Goal: Task Accomplishment & Management: Use online tool/utility

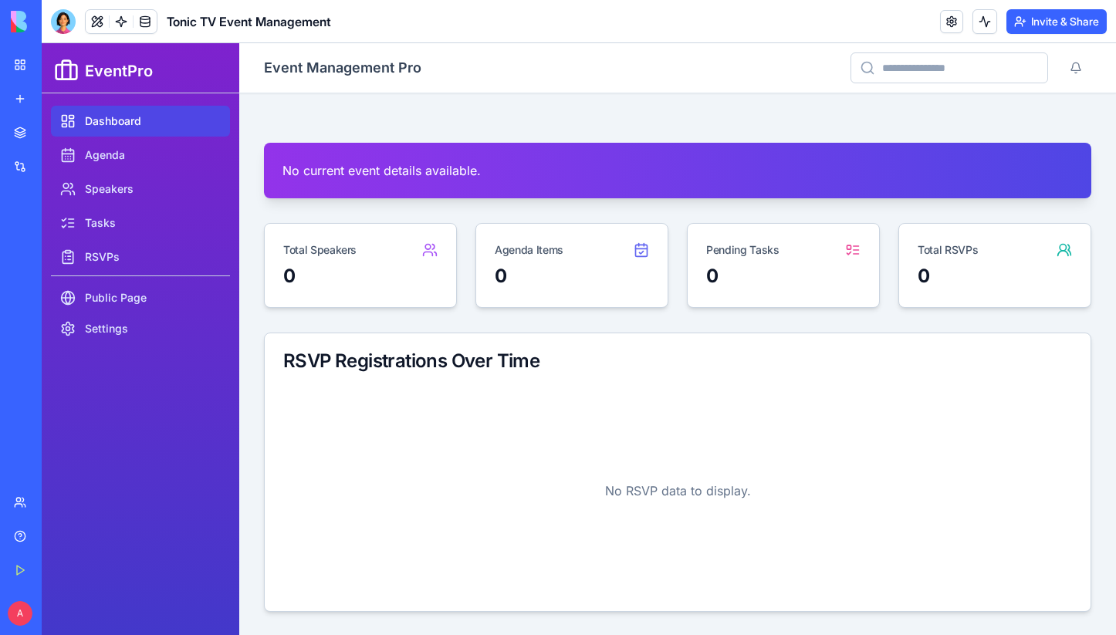
click at [142, 119] on link "Dashboard" at bounding box center [140, 121] width 179 height 31
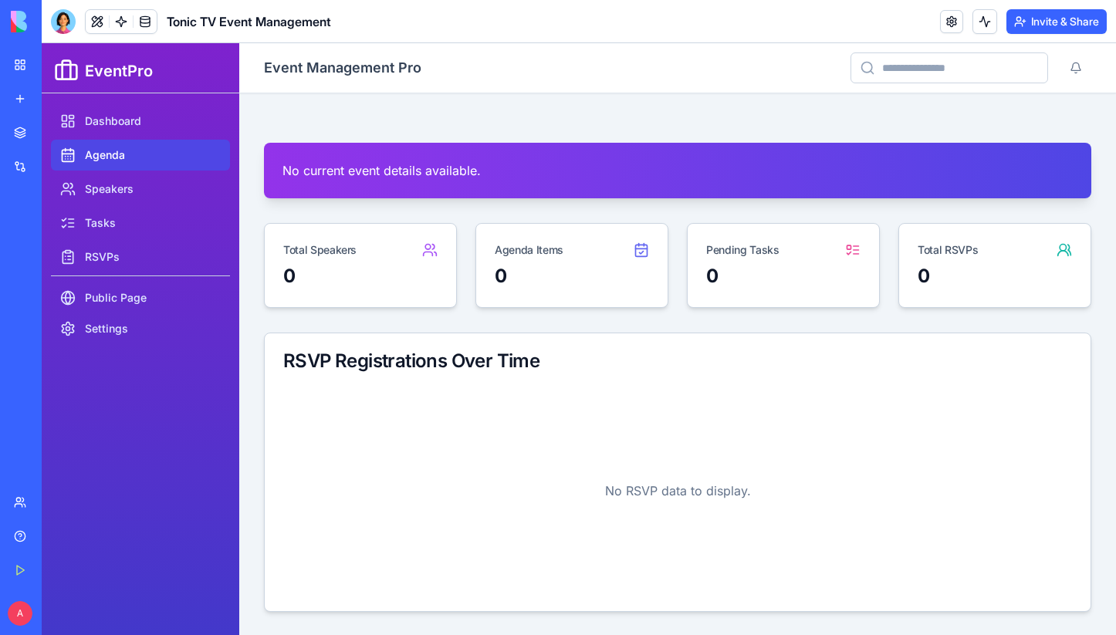
click at [138, 154] on link "Agenda" at bounding box center [140, 155] width 179 height 31
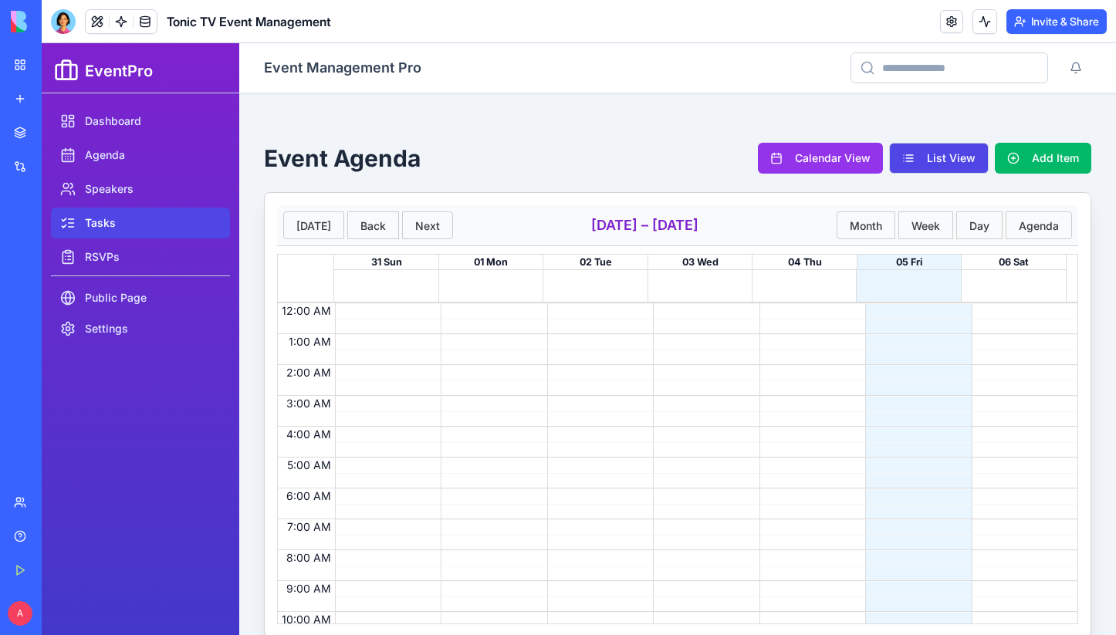
click at [125, 230] on link "Tasks" at bounding box center [140, 223] width 179 height 31
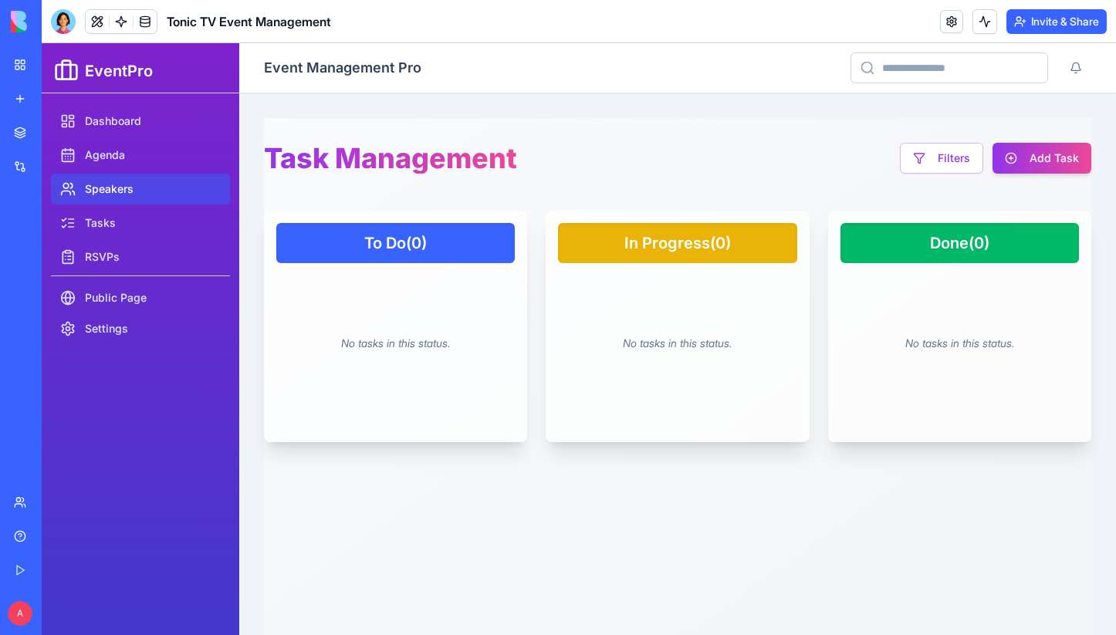
click at [127, 191] on link "Speakers" at bounding box center [140, 189] width 179 height 31
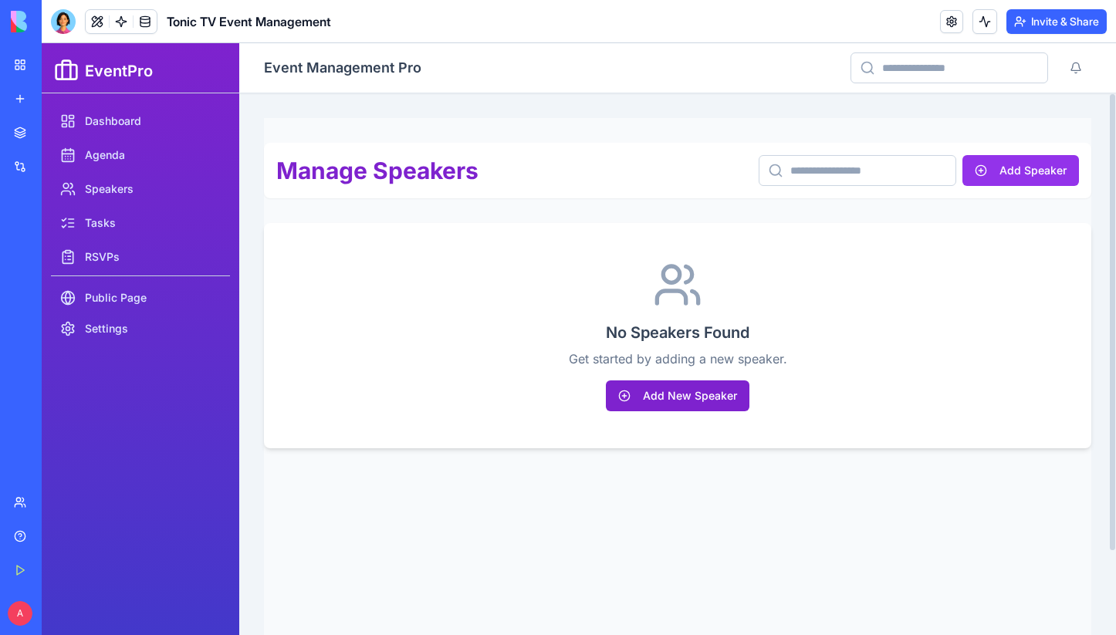
click at [671, 392] on button "Add New Speaker" at bounding box center [678, 395] width 144 height 31
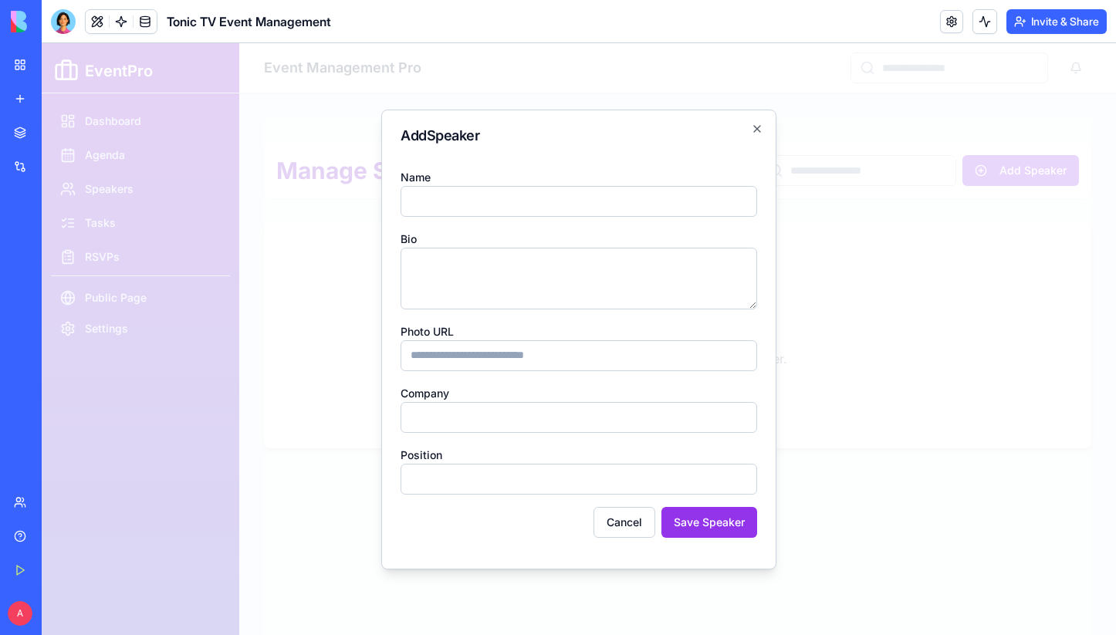
click at [523, 358] on input "Photo URL" at bounding box center [578, 355] width 356 height 31
click at [531, 407] on input "Company" at bounding box center [578, 417] width 356 height 31
click at [755, 130] on icon "button" at bounding box center [757, 129] width 12 height 12
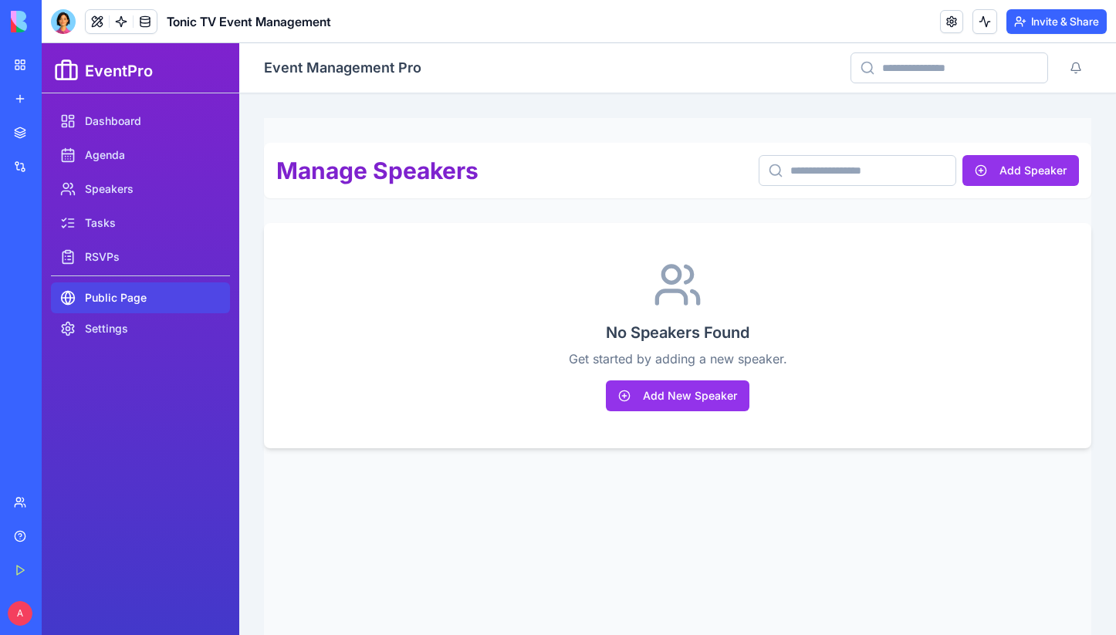
click at [144, 295] on link "Public Page" at bounding box center [140, 297] width 179 height 31
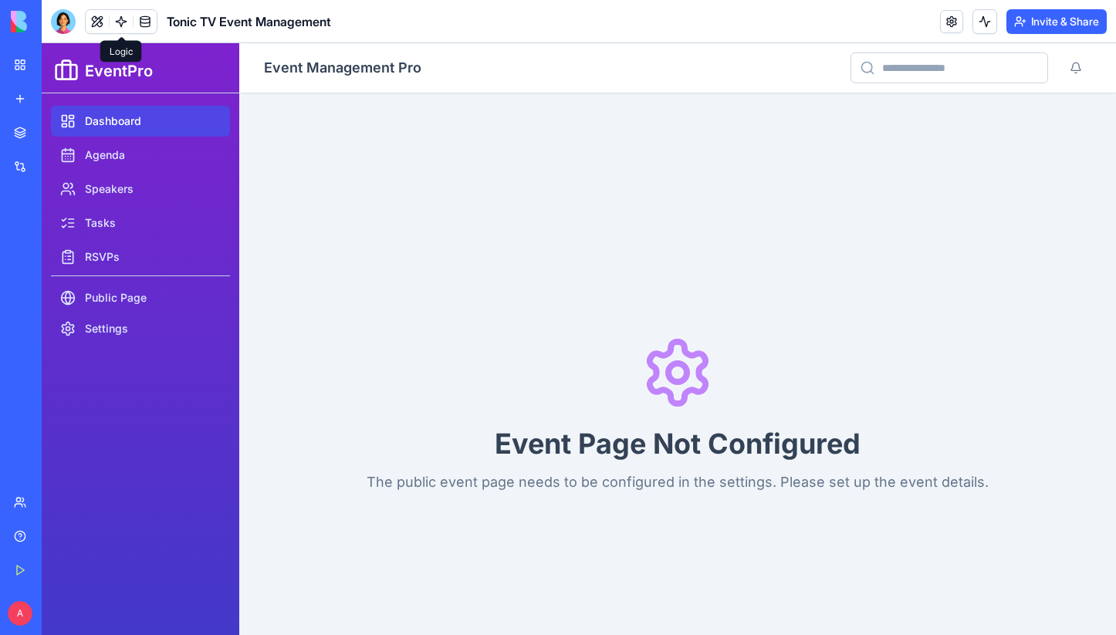
click at [106, 121] on link "Dashboard" at bounding box center [140, 121] width 179 height 31
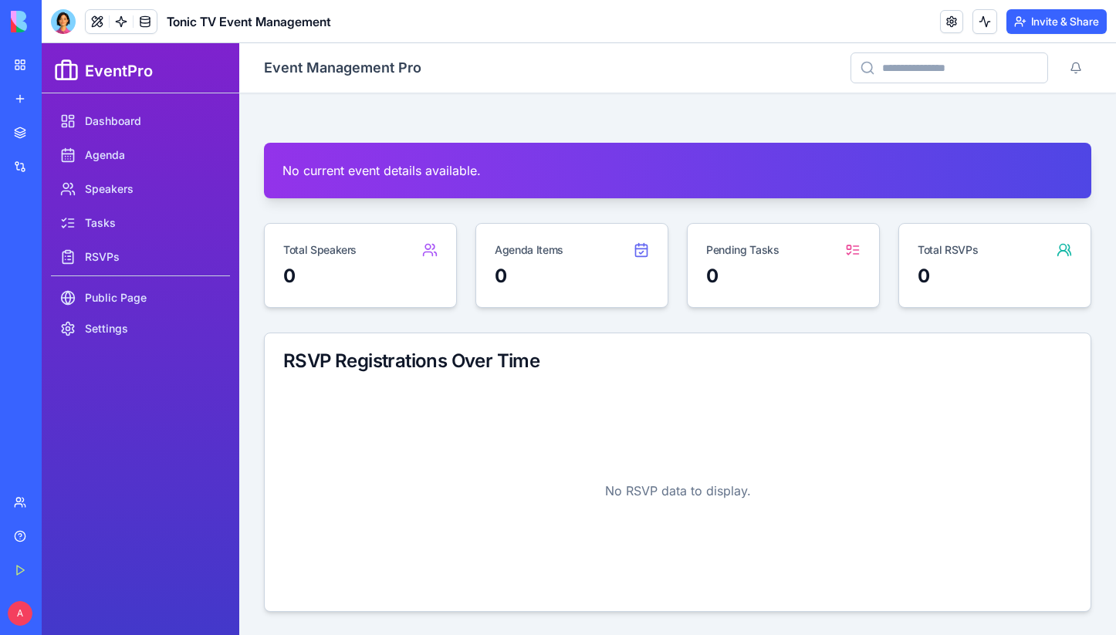
click at [57, 61] on div "My Workspace" at bounding box center [47, 64] width 20 height 15
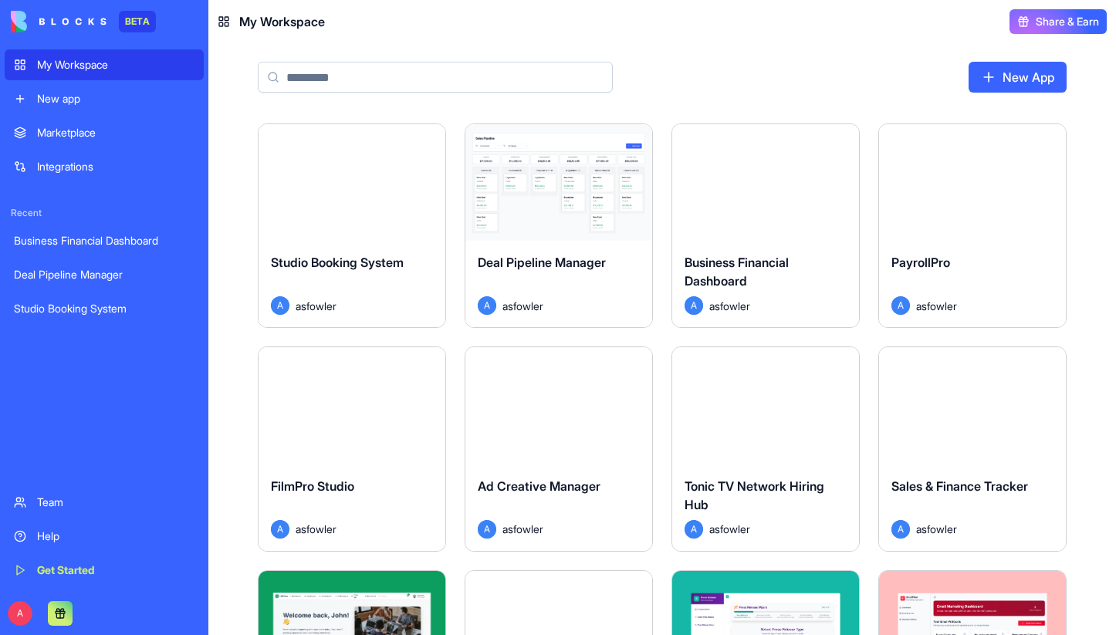
click at [94, 96] on div "New app" at bounding box center [115, 98] width 157 height 15
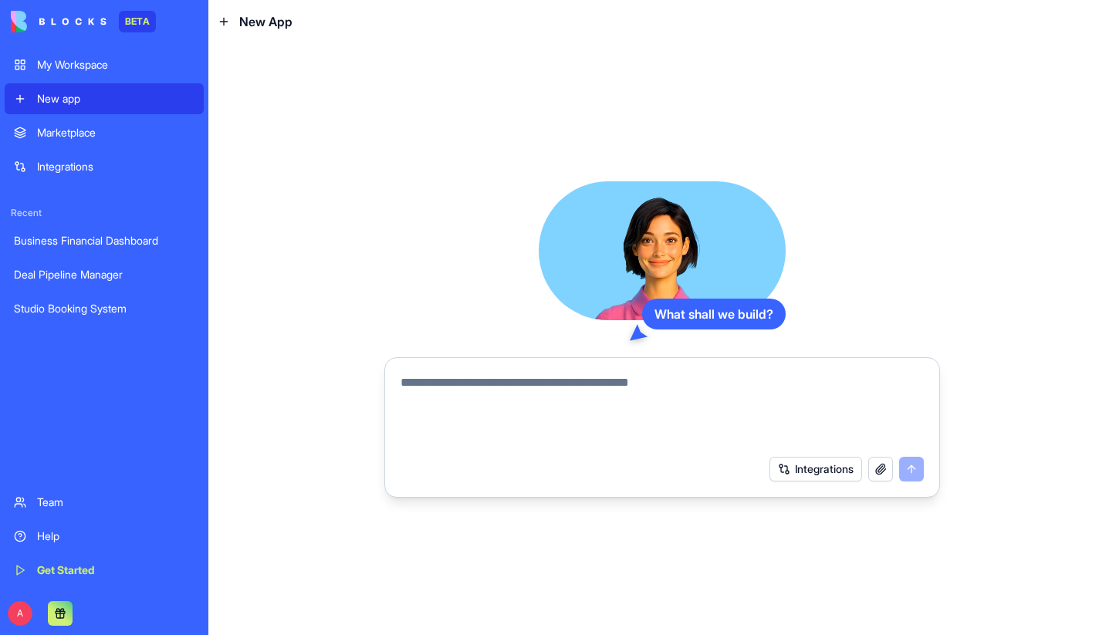
click at [92, 60] on div "My Workspace" at bounding box center [115, 64] width 157 height 15
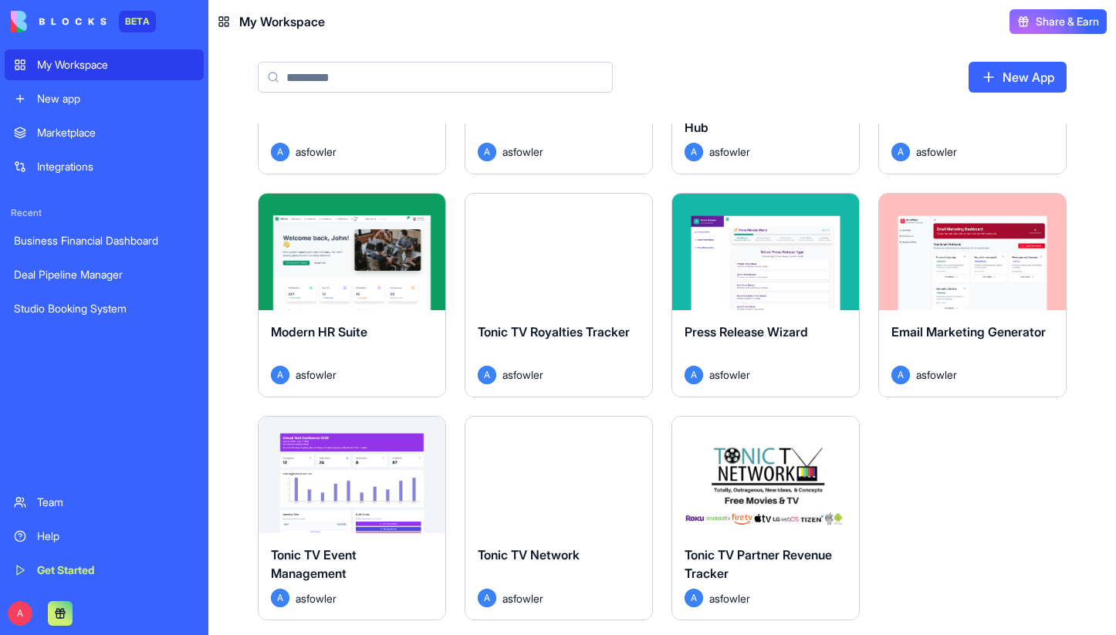
scroll to position [454, 0]
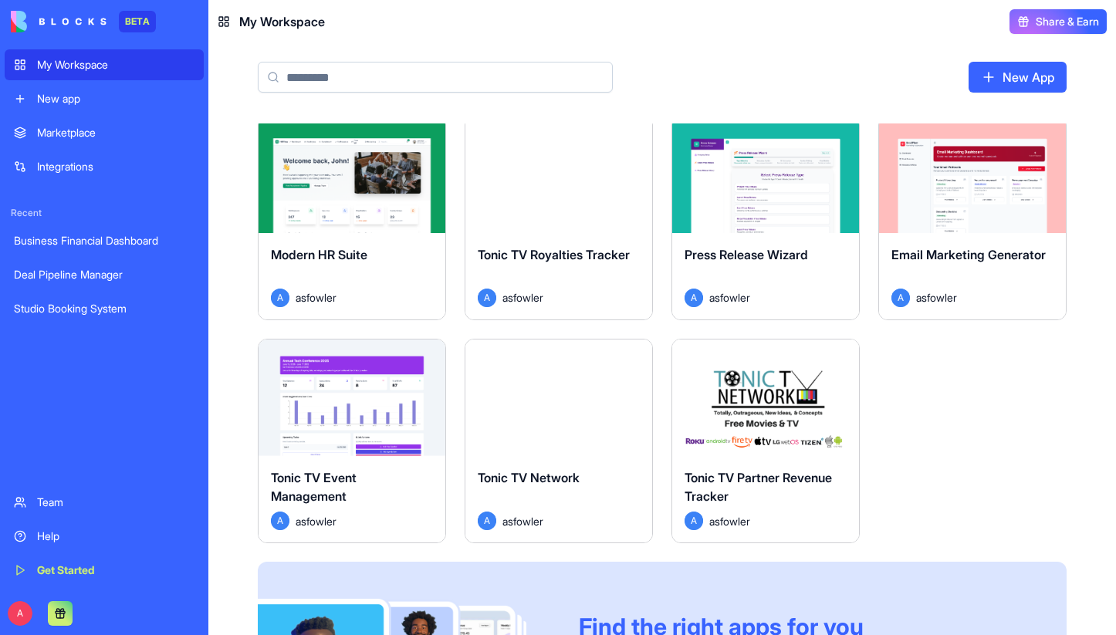
click at [601, 441] on div "Launch" at bounding box center [558, 397] width 187 height 116
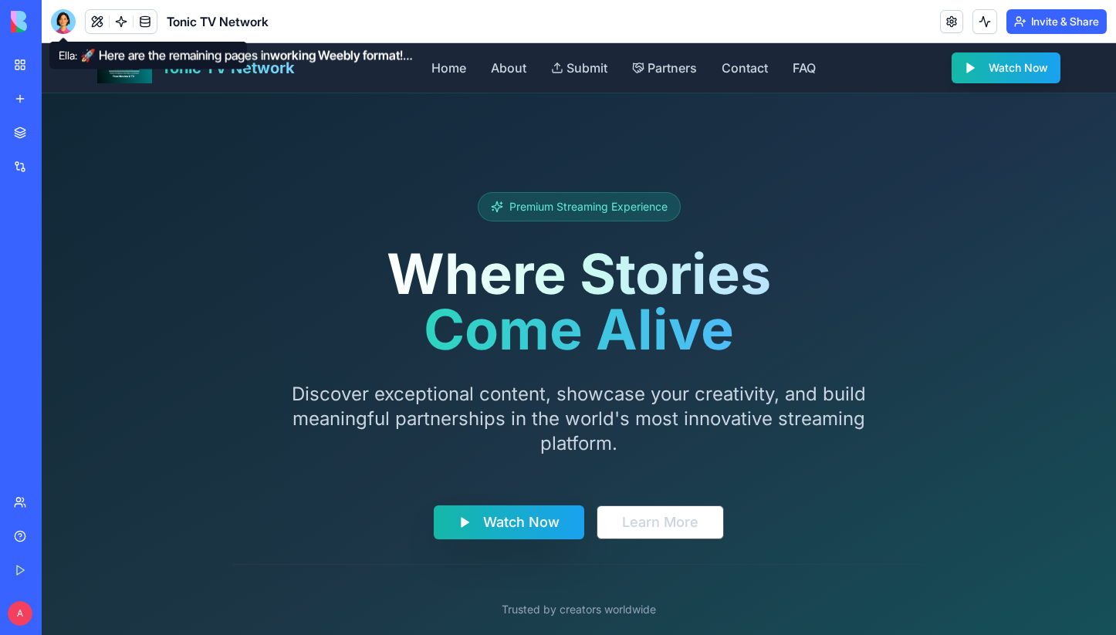
click at [59, 22] on div at bounding box center [63, 21] width 25 height 25
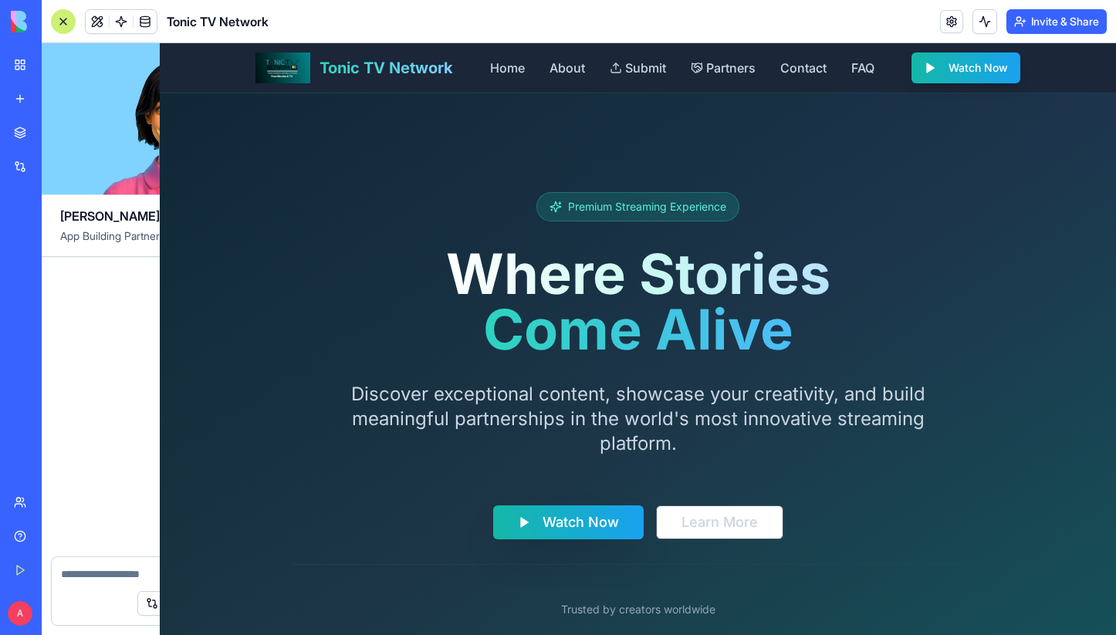
scroll to position [75594, 0]
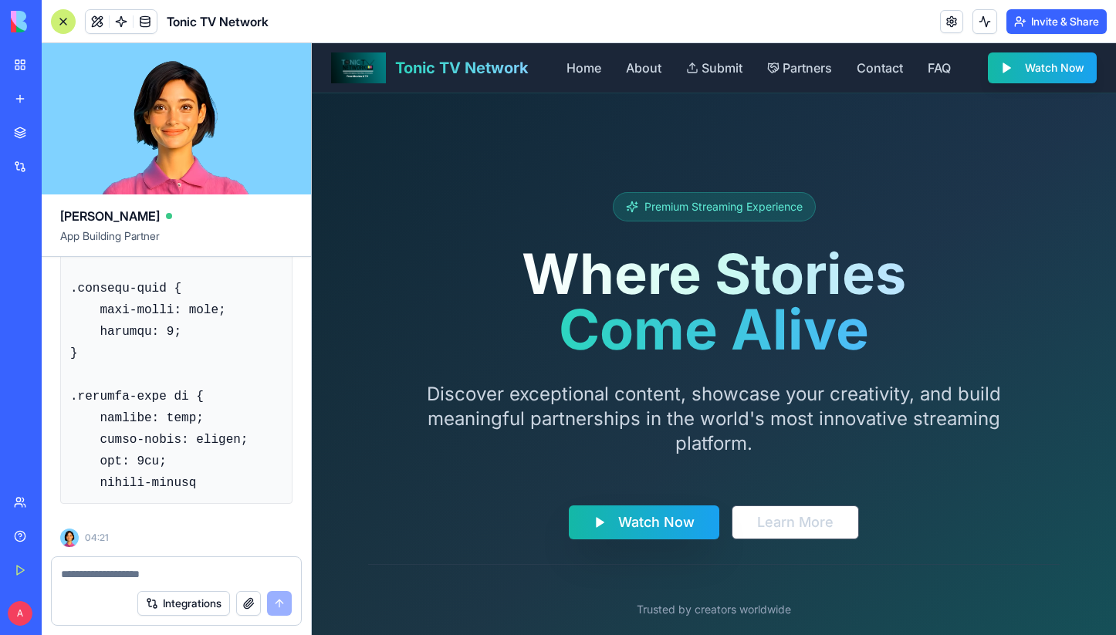
click at [107, 579] on textarea at bounding box center [176, 573] width 231 height 15
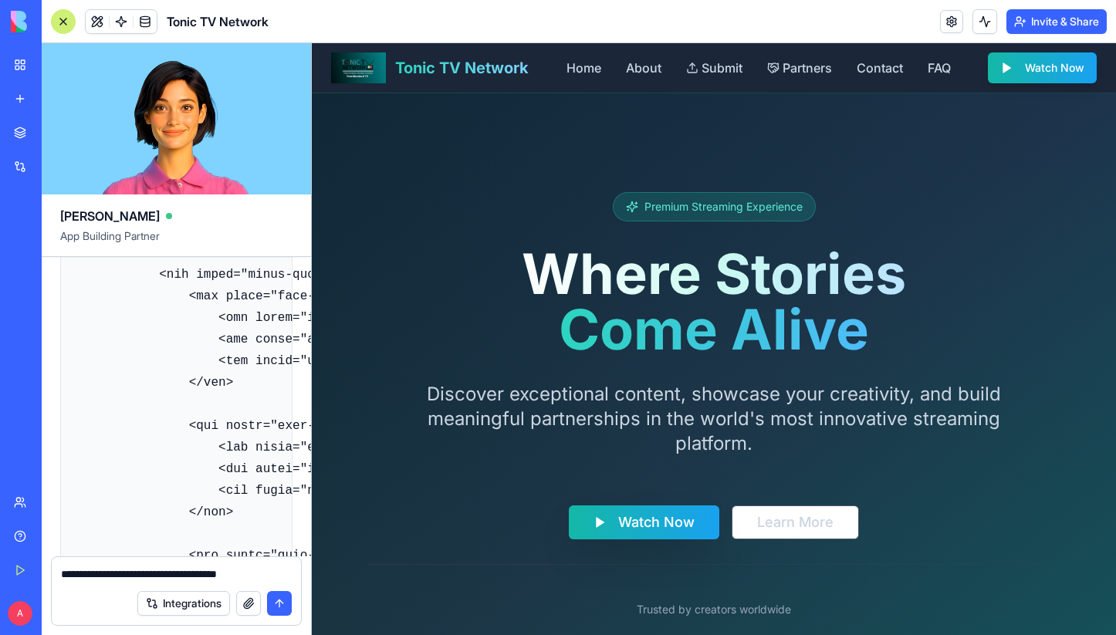
scroll to position [32131, 0]
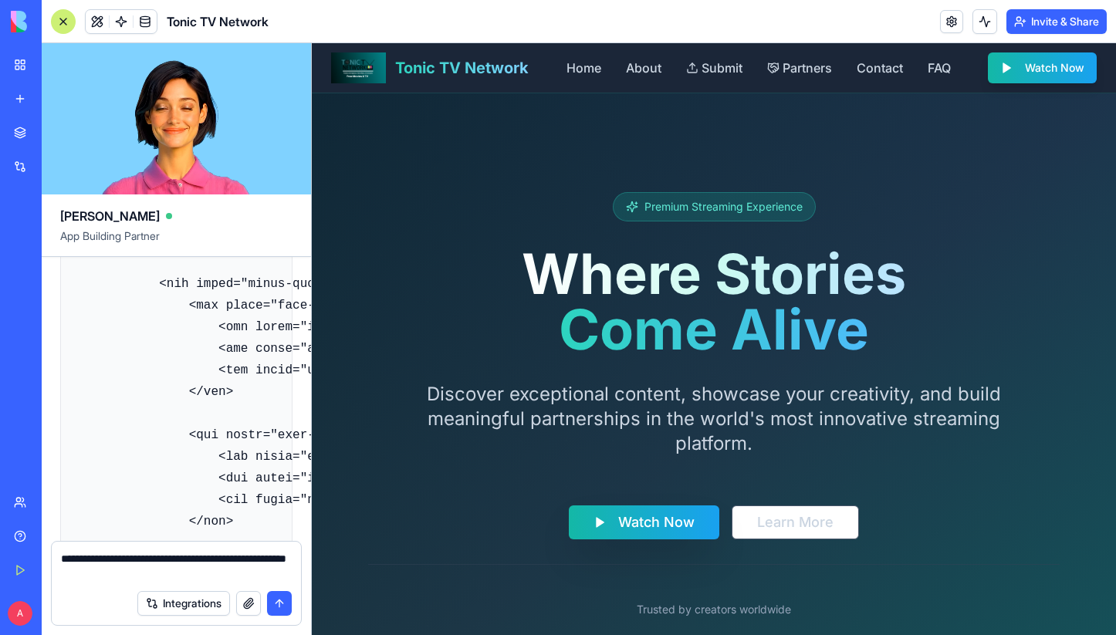
click at [122, 572] on textarea "**********" at bounding box center [176, 566] width 231 height 31
type textarea "**********"
click at [283, 606] on button "submit" at bounding box center [279, 603] width 25 height 25
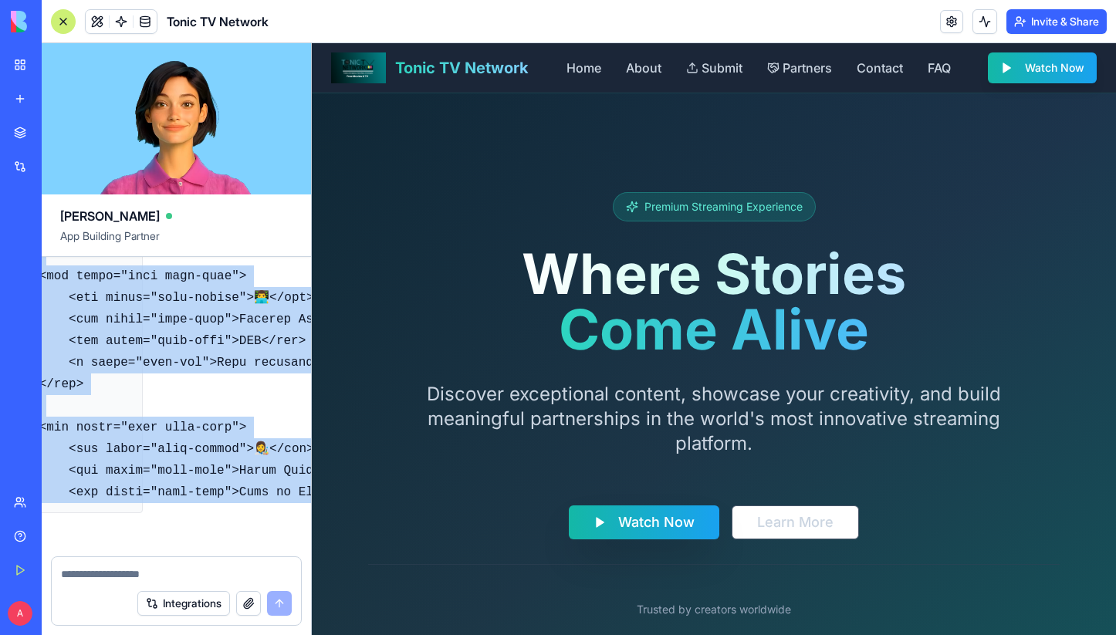
scroll to position [94534, 150]
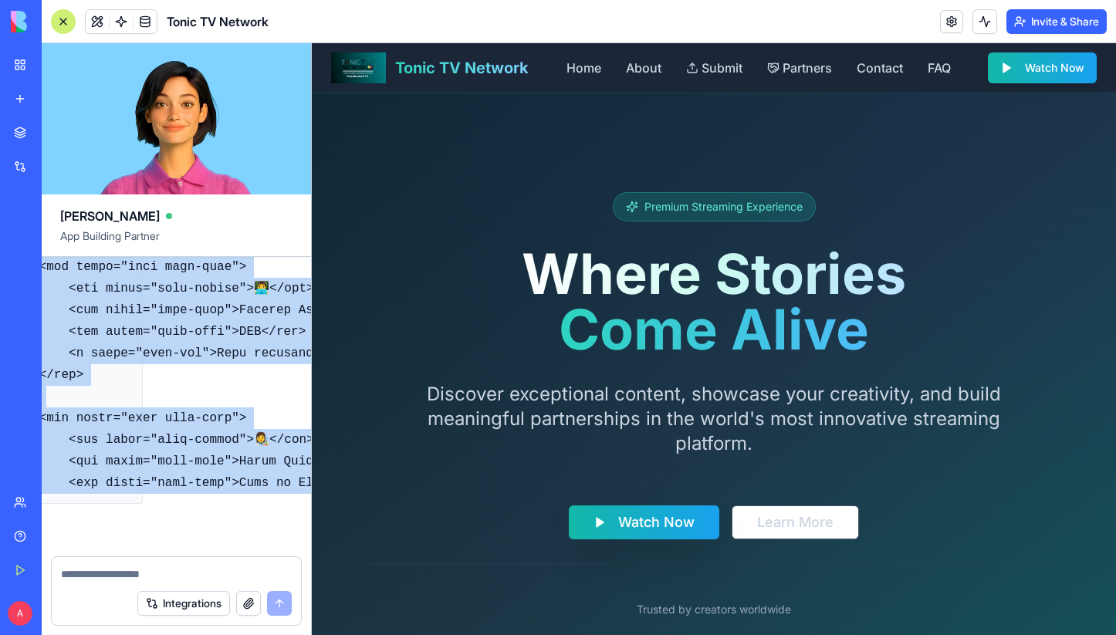
drag, startPoint x: 72, startPoint y: 372, endPoint x: 240, endPoint y: 574, distance: 263.0
click at [239, 575] on div "[PERSON_NAME] App Building Partner Undo A 02:37 🎬 Tonic TV Network Hub Coming U…" at bounding box center [177, 339] width 270 height 592
copy div "/* Tonic TV Network - Main Styles */ body { font-family: 'Arial', sans-serif; b…"
drag, startPoint x: 173, startPoint y: 499, endPoint x: -86, endPoint y: 482, distance: 259.8
click at [0, 482] on html "BETA My Workspace New app Marketplace Integrations Recent Business Financial Da…" at bounding box center [558, 317] width 1116 height 635
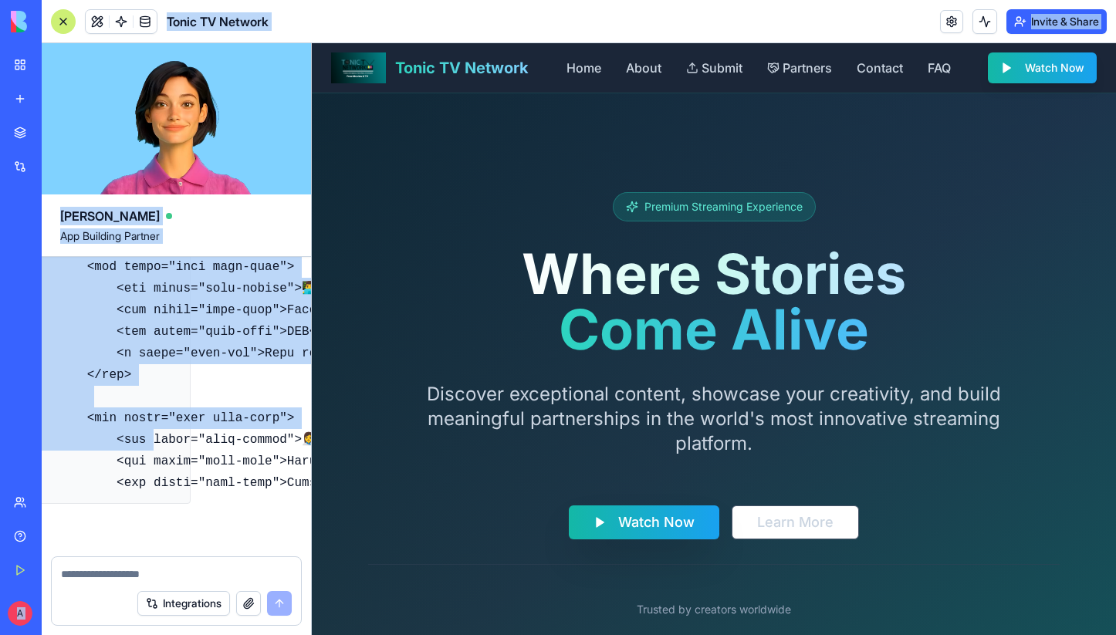
scroll to position [94534, 0]
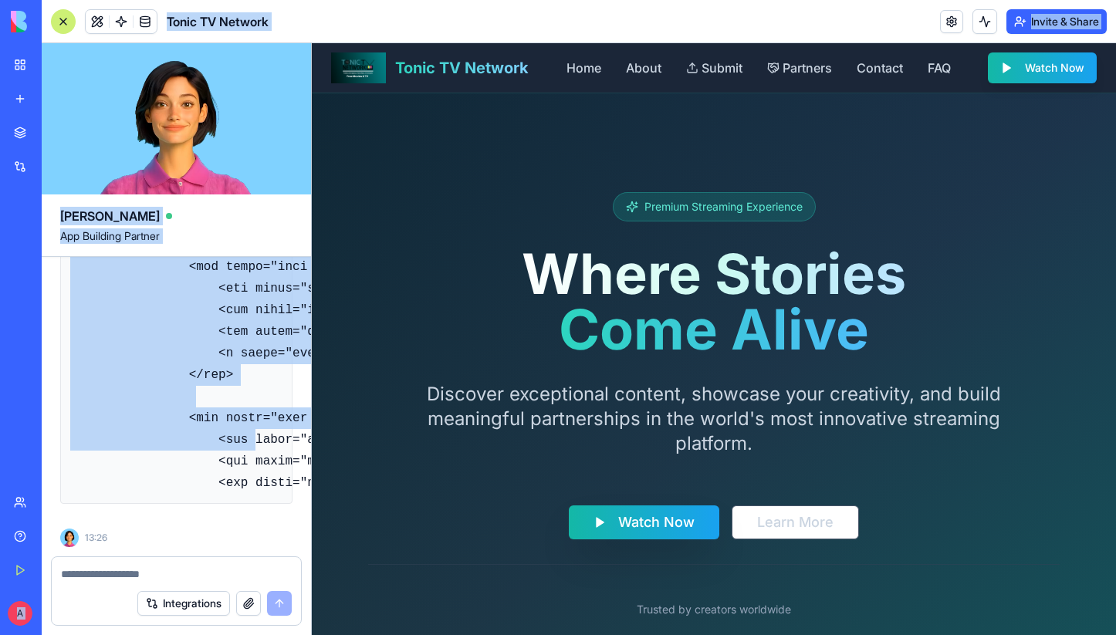
drag, startPoint x: 105, startPoint y: 411, endPoint x: 7, endPoint y: 406, distance: 98.1
click at [6, 406] on div "BETA My Workspace New app Marketplace Integrations Recent Business Financial Da…" at bounding box center [558, 317] width 1116 height 635
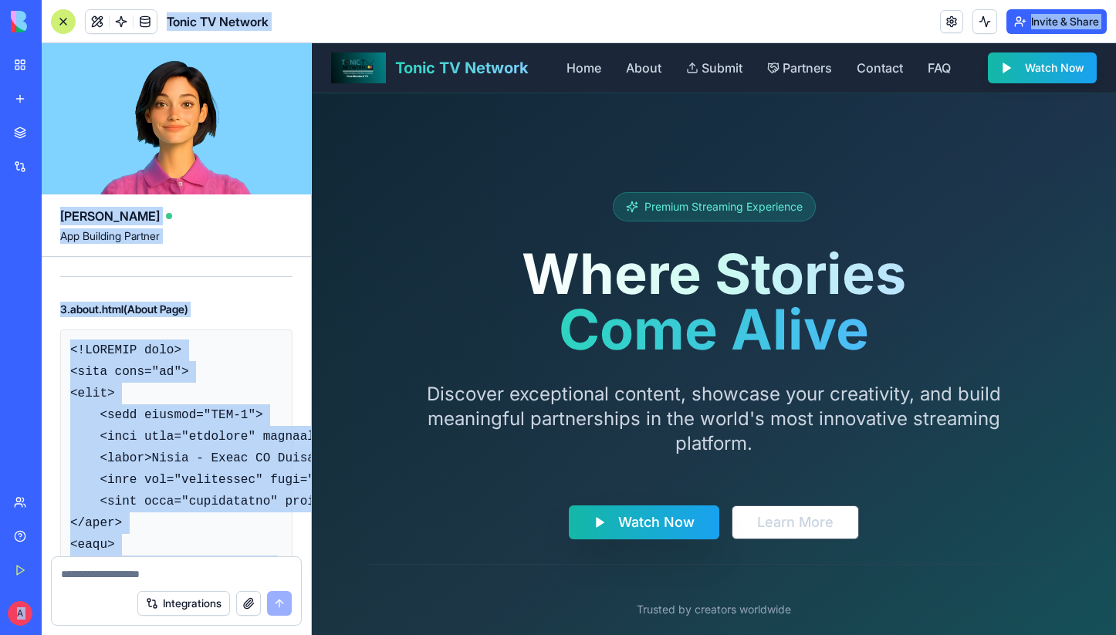
scroll to position [91331, 0]
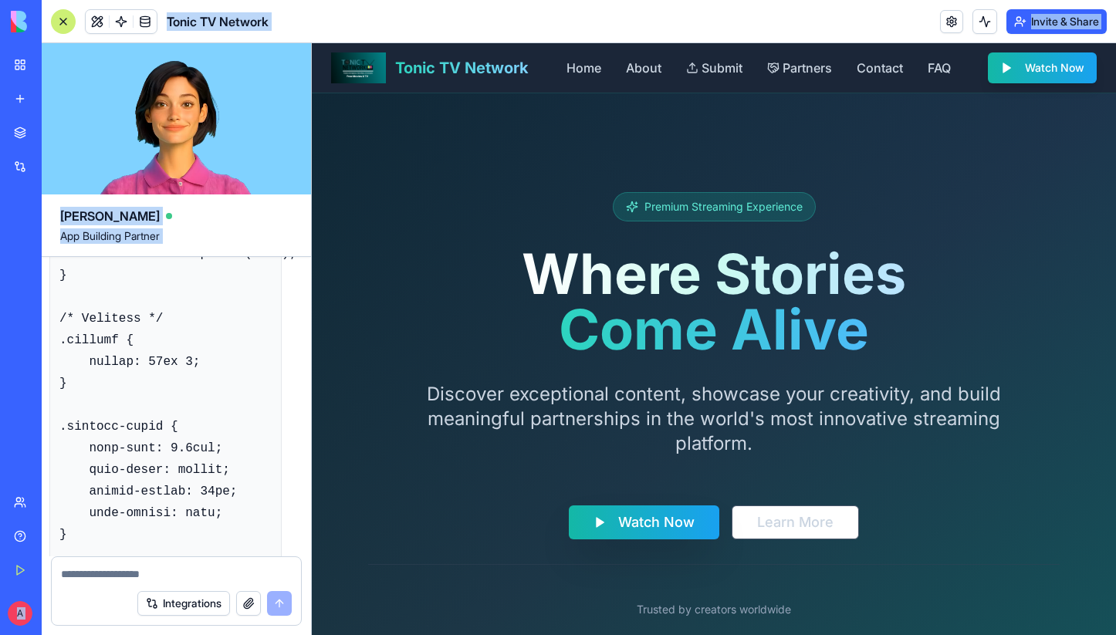
scroll to position [79266, 0]
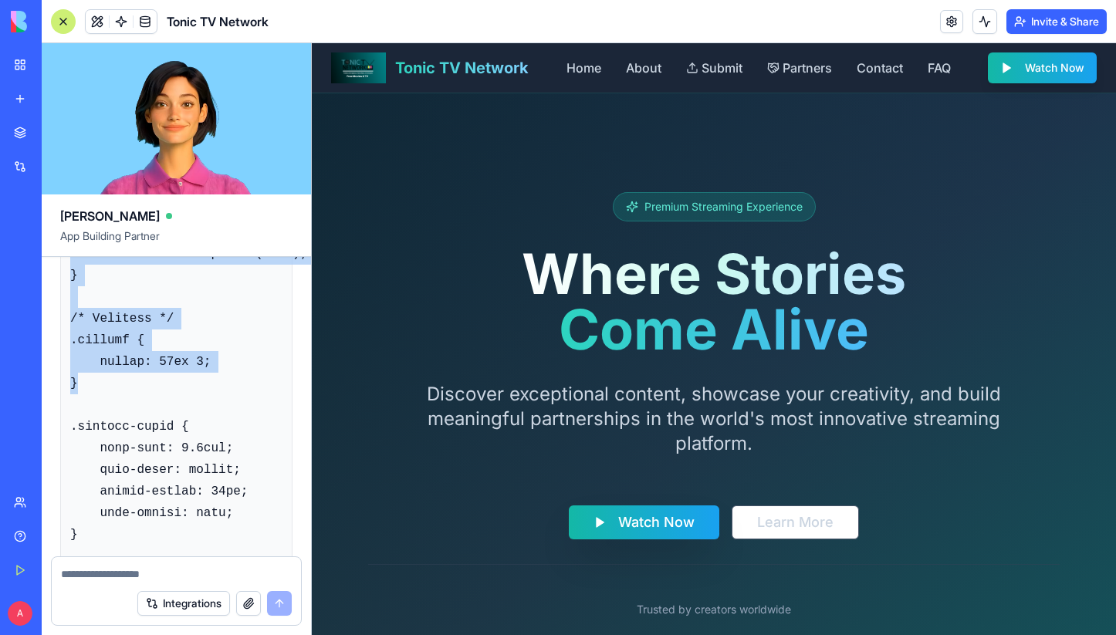
drag, startPoint x: 71, startPoint y: 404, endPoint x: 247, endPoint y: 528, distance: 215.8
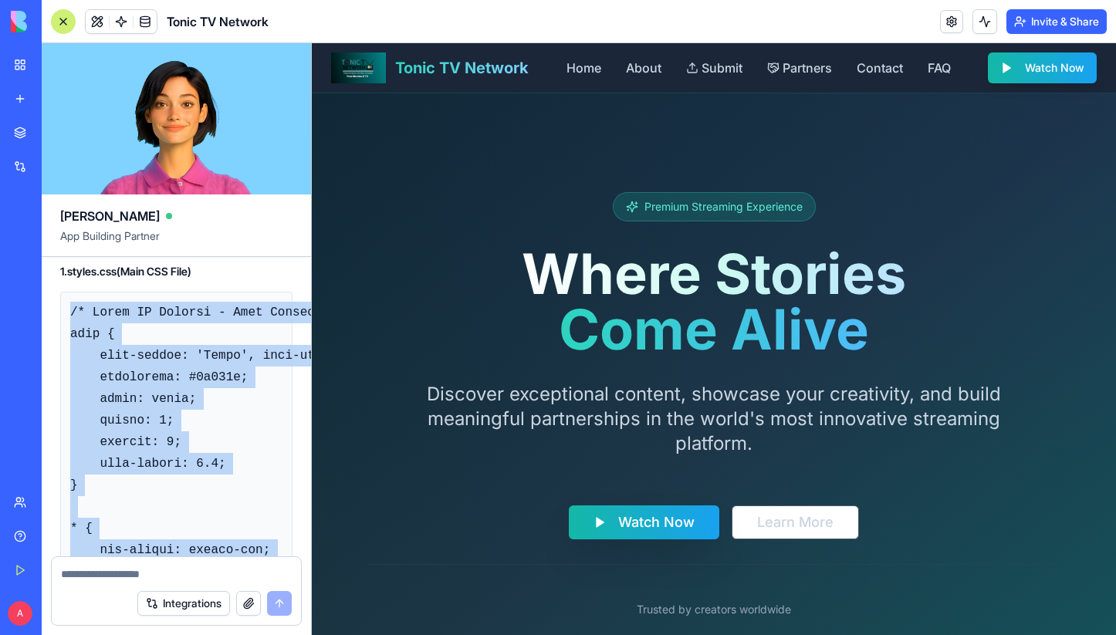
scroll to position [75968, 0]
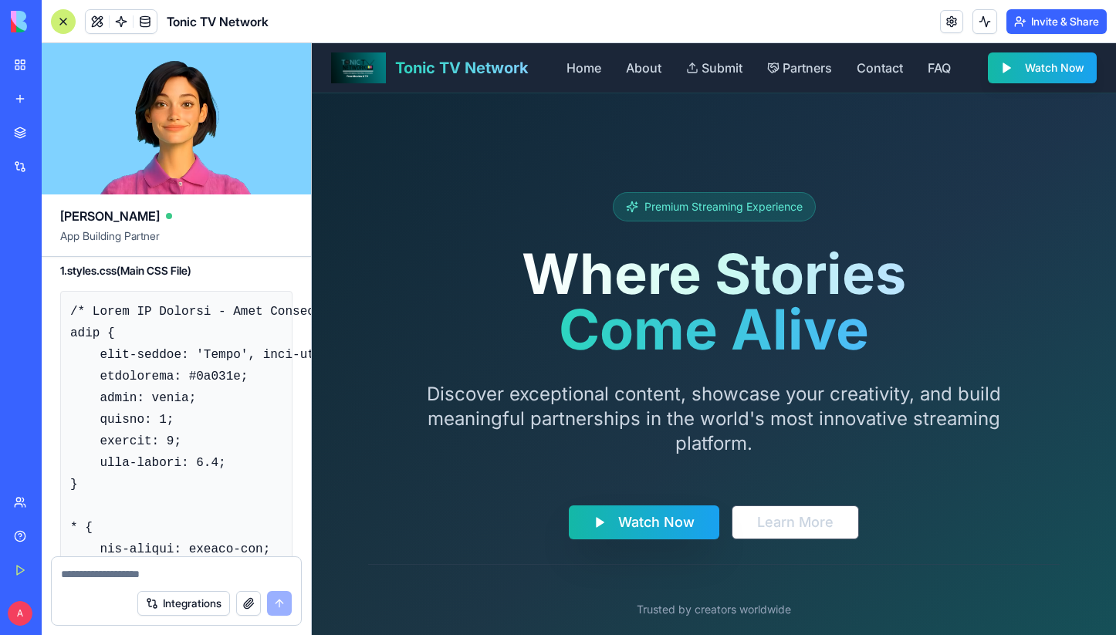
click at [142, 249] on strong "File Structure for Weebly:" at bounding box center [146, 241] width 141 height 15
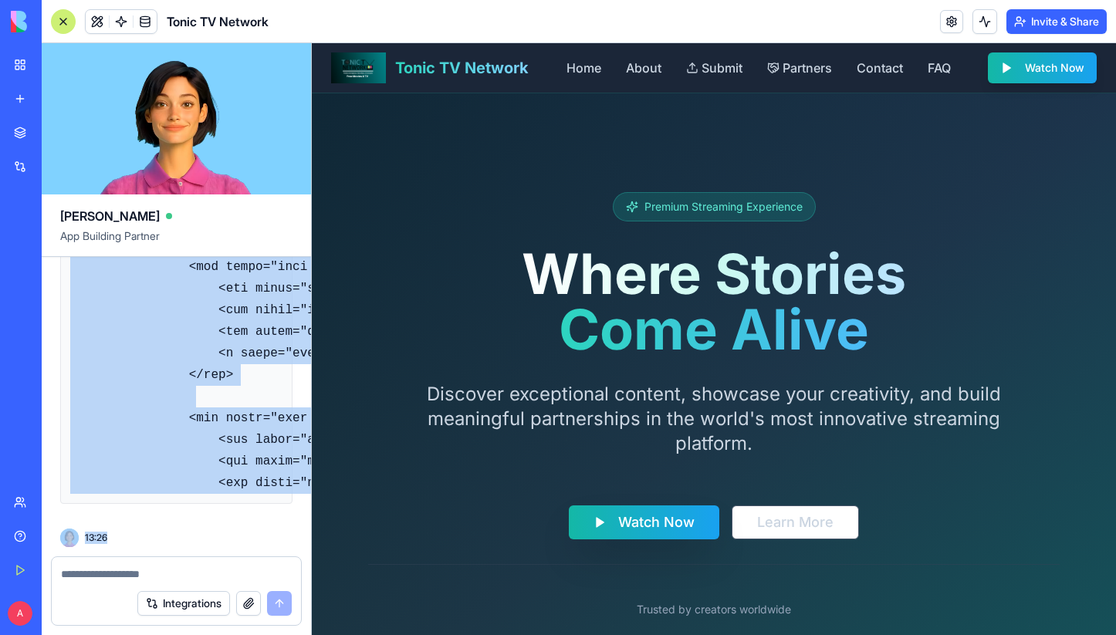
scroll to position [94534, 0]
drag, startPoint x: 70, startPoint y: 370, endPoint x: 262, endPoint y: 519, distance: 242.9
copy div "/* Tonic TV Network - Main Styles */ body { font-family: 'Arial', sans-serif; b…"
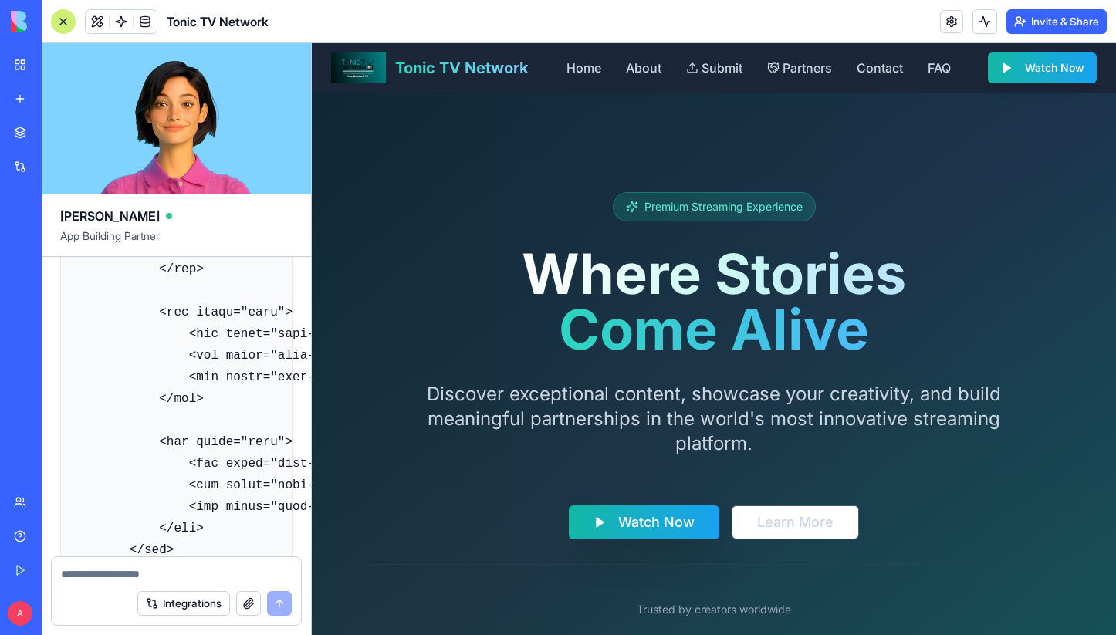
scroll to position [64128, 0]
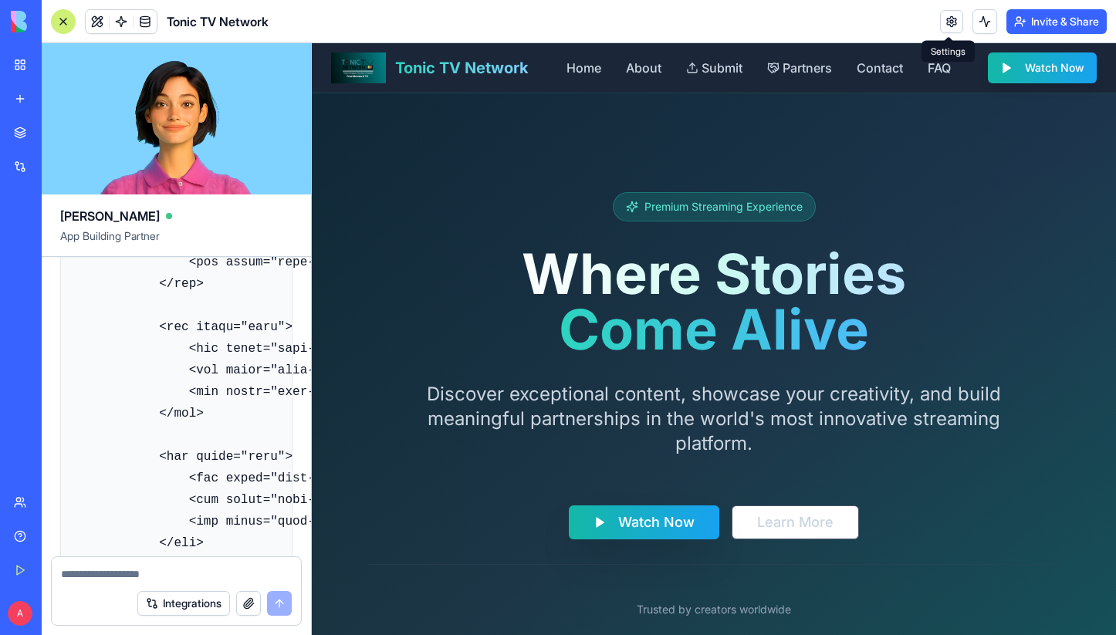
click at [953, 22] on link at bounding box center [951, 21] width 23 height 23
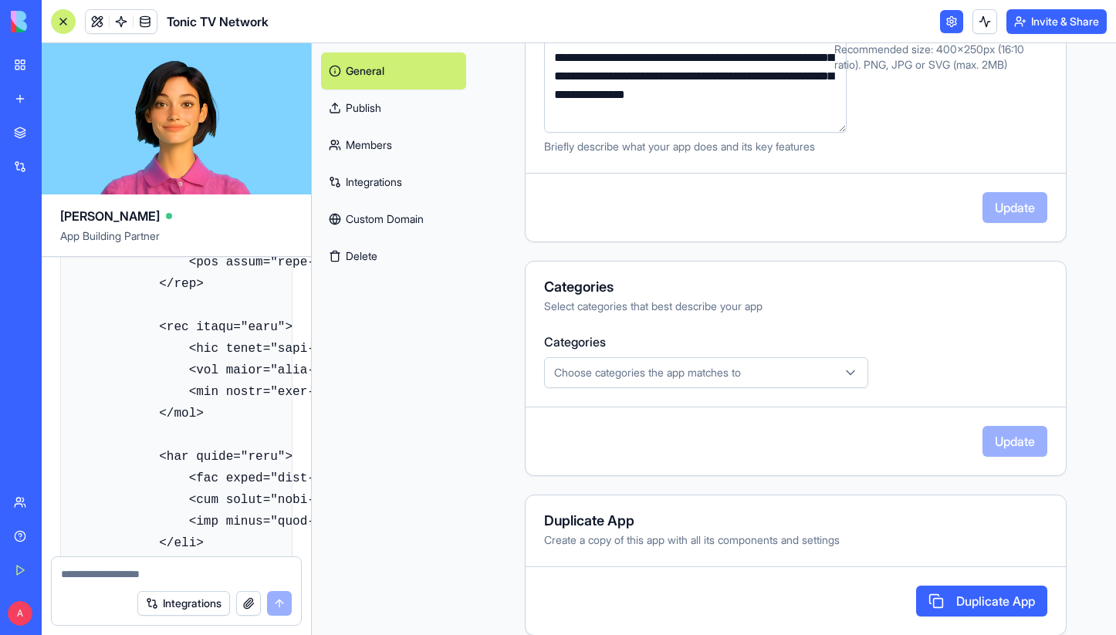
scroll to position [343, 0]
click at [643, 380] on button "Choose categories the app matches to" at bounding box center [706, 371] width 324 height 31
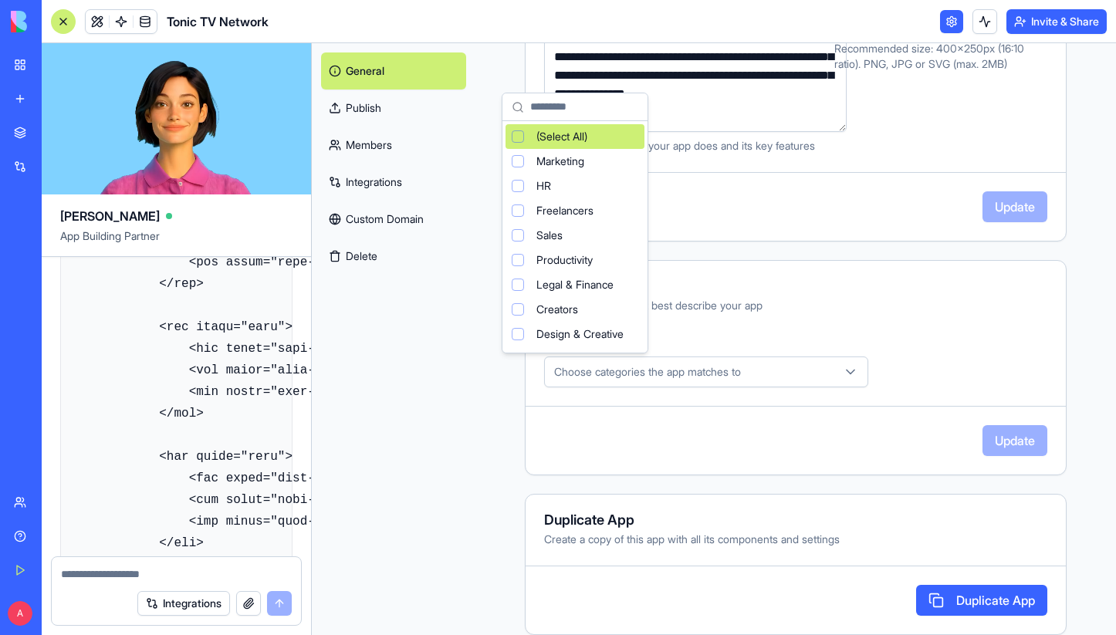
click at [507, 422] on html "BETA My Workspace New app Marketplace Integrations Recent Business Financial Da…" at bounding box center [558, 317] width 1116 height 635
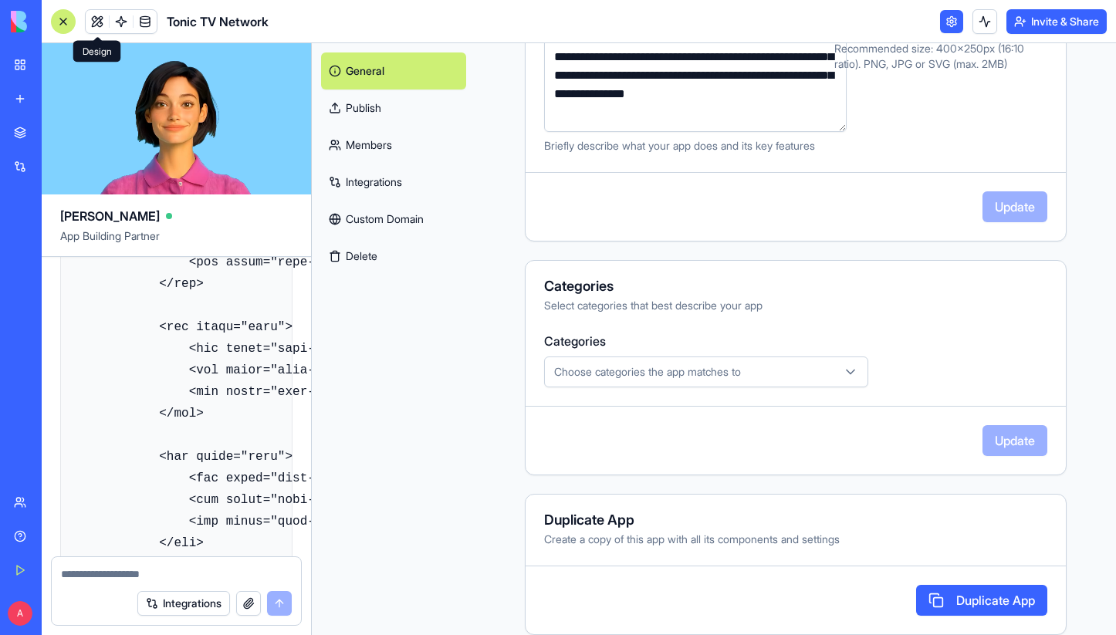
click at [103, 17] on link at bounding box center [97, 21] width 23 height 23
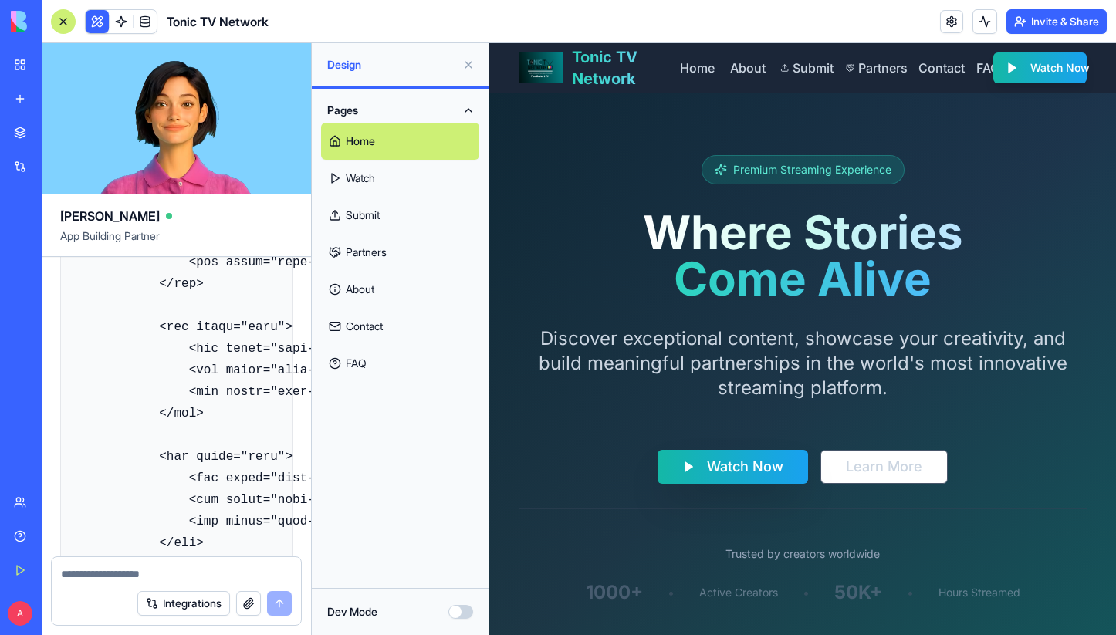
click at [419, 134] on link "Home" at bounding box center [400, 141] width 158 height 37
click at [393, 170] on link "Watch" at bounding box center [400, 178] width 158 height 37
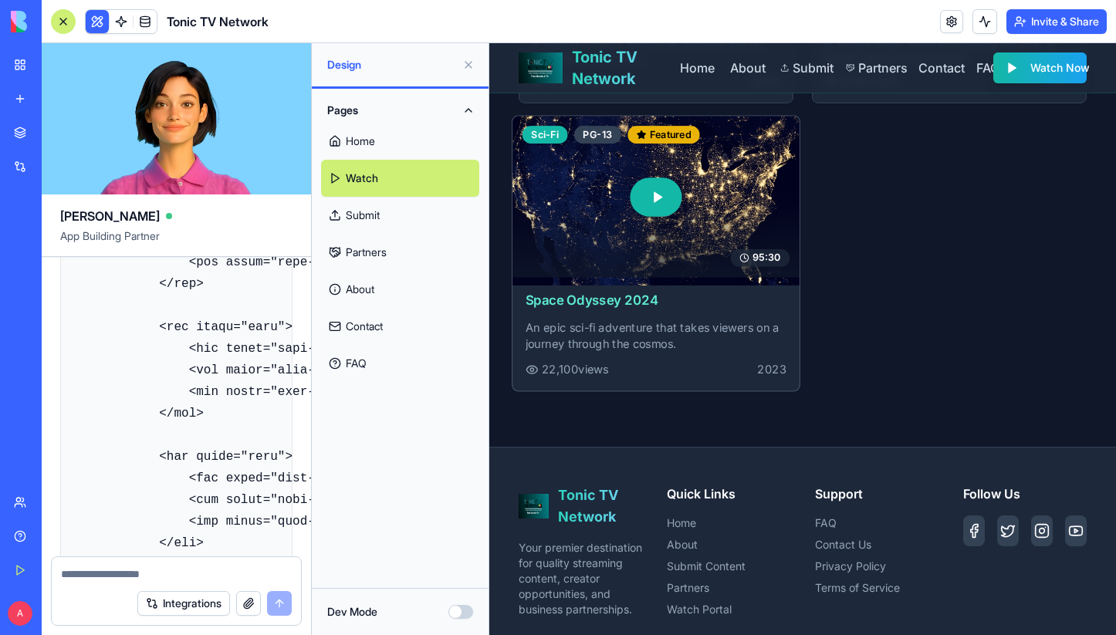
scroll to position [1172, 0]
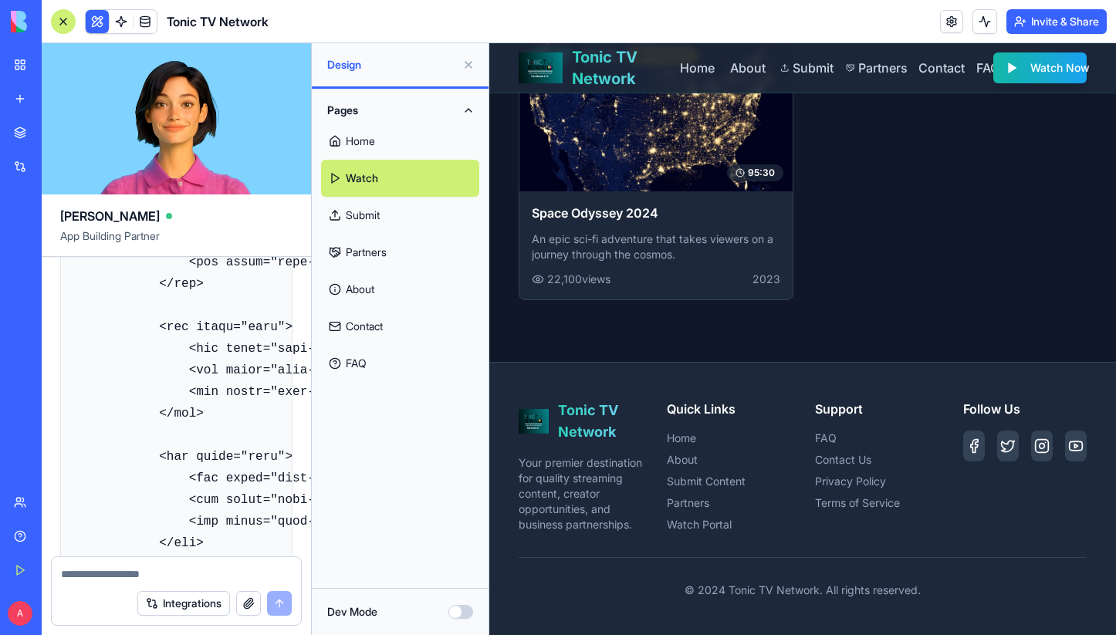
click at [354, 213] on link "Submit" at bounding box center [400, 215] width 158 height 37
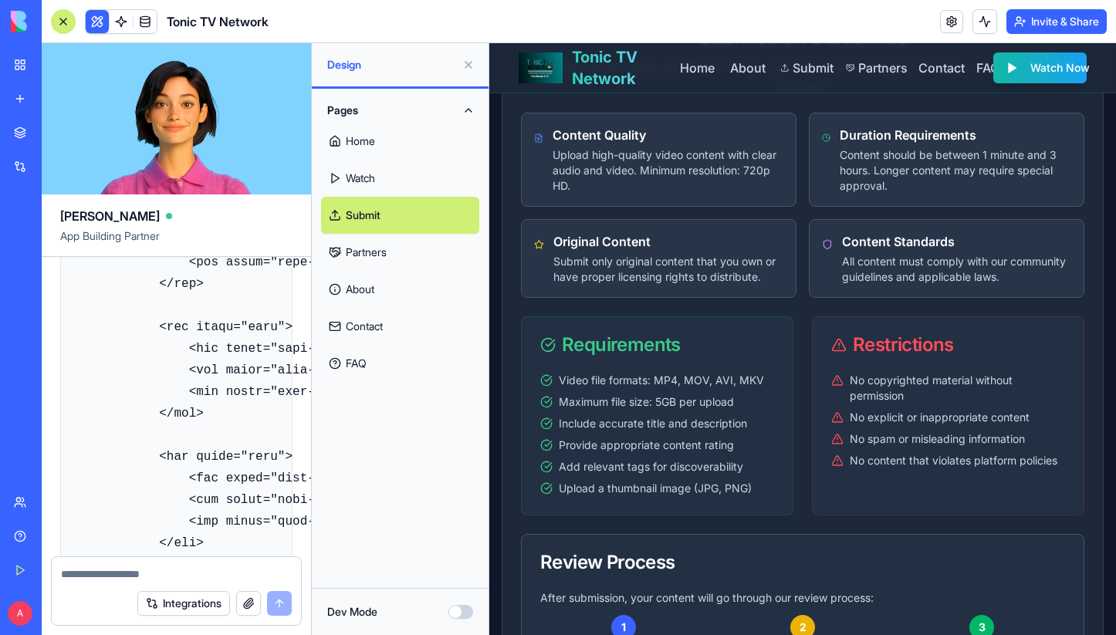
scroll to position [262, 0]
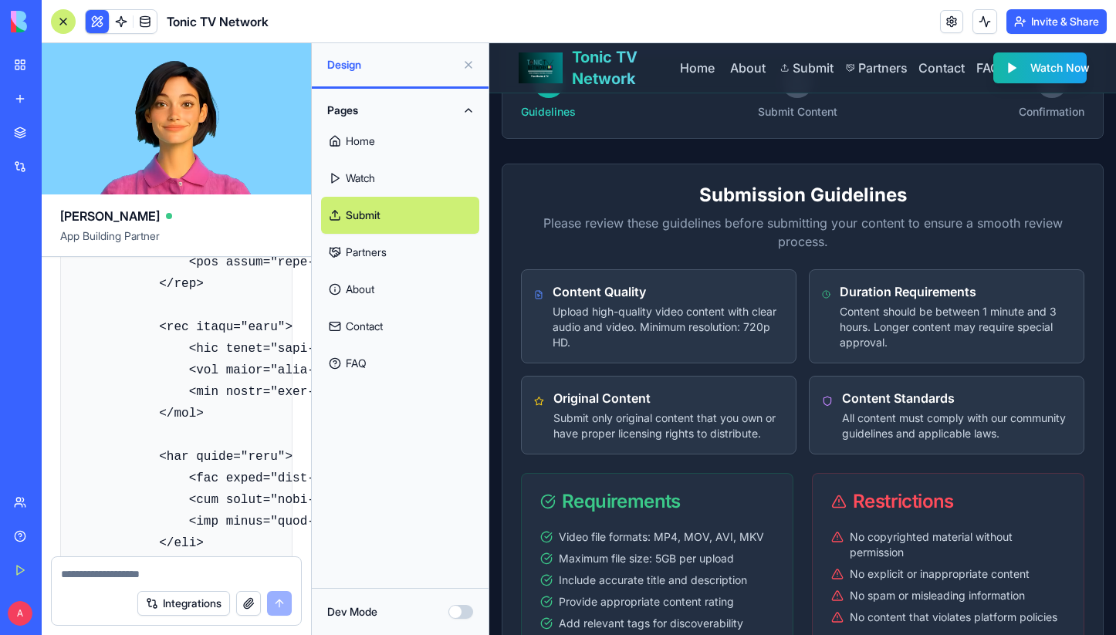
click at [366, 253] on link "Partners" at bounding box center [400, 252] width 158 height 37
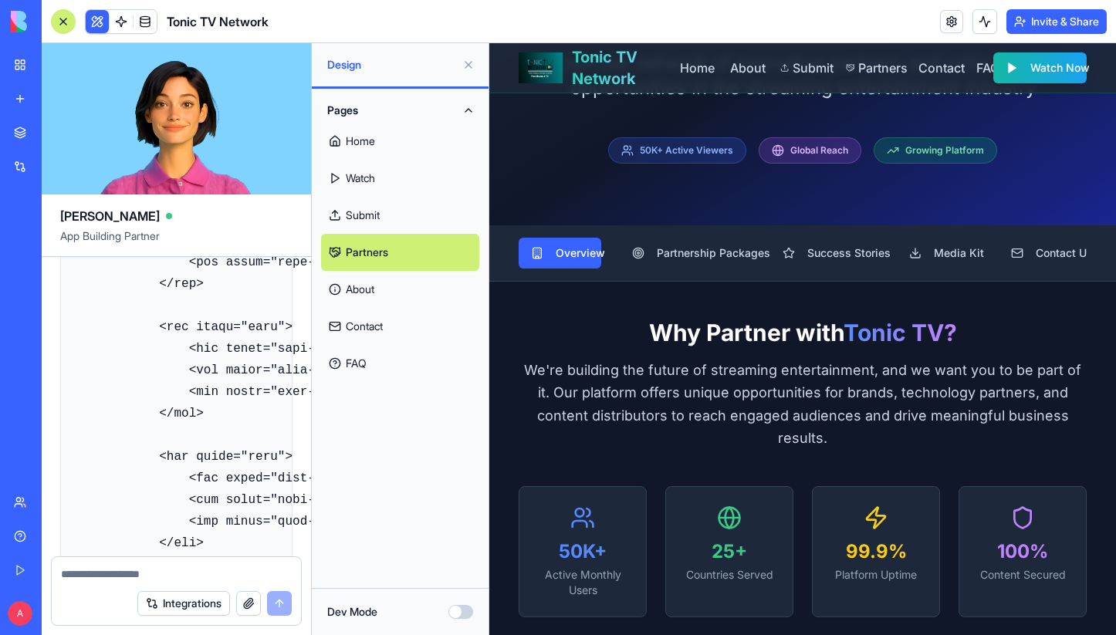
click at [361, 290] on link "About" at bounding box center [400, 289] width 158 height 37
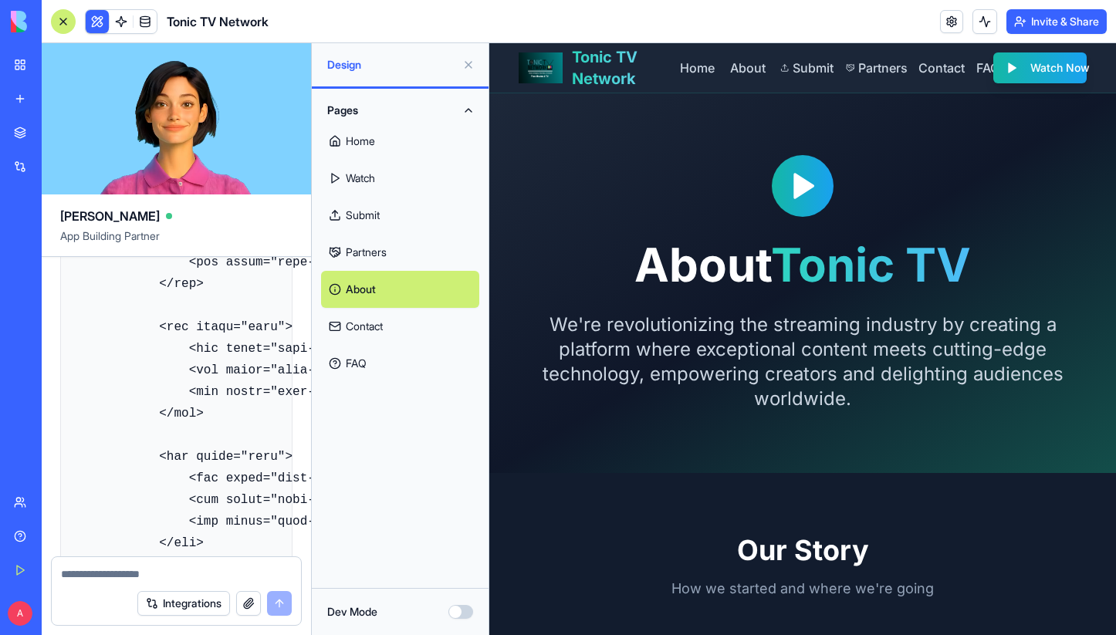
click at [378, 320] on link "Contact" at bounding box center [400, 326] width 158 height 37
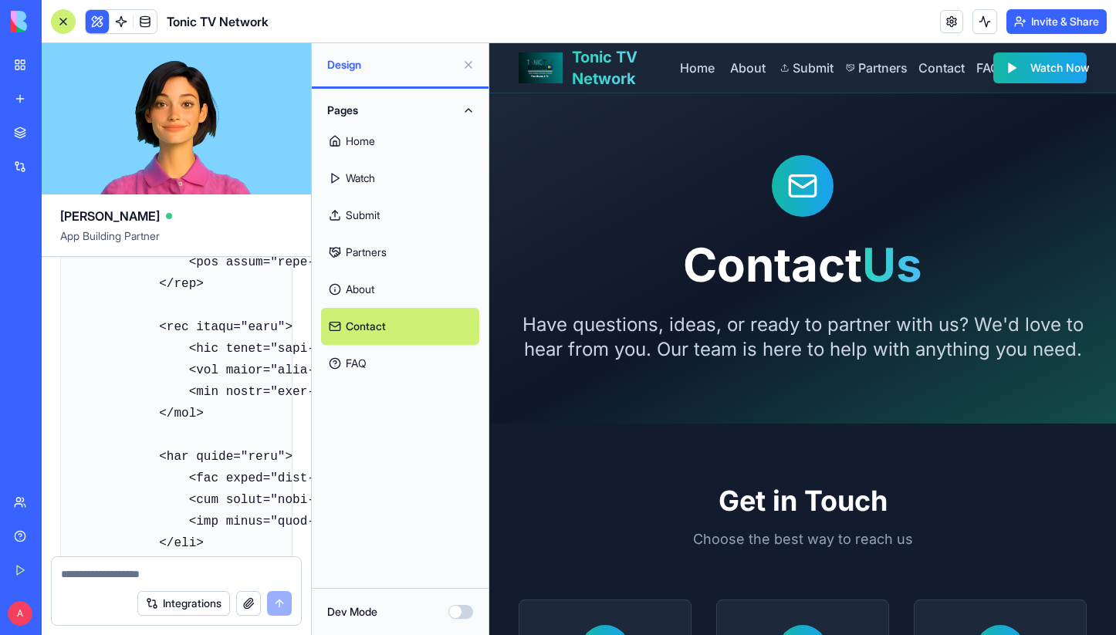
click at [369, 357] on link "FAQ" at bounding box center [400, 363] width 158 height 37
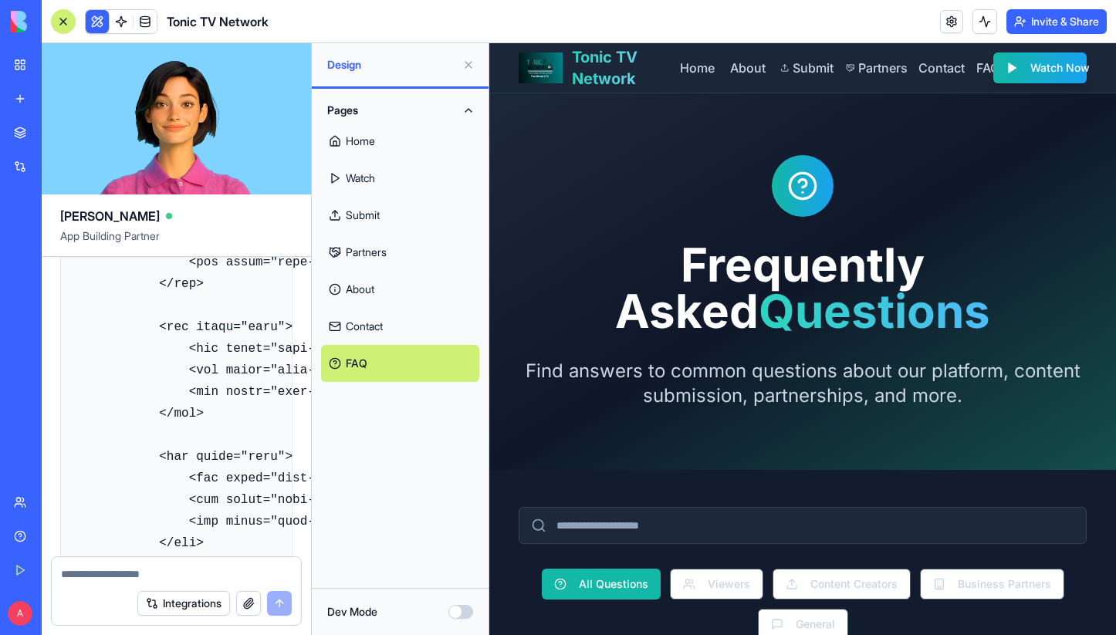
click at [57, 173] on div "Integrations" at bounding box center [47, 166] width 20 height 15
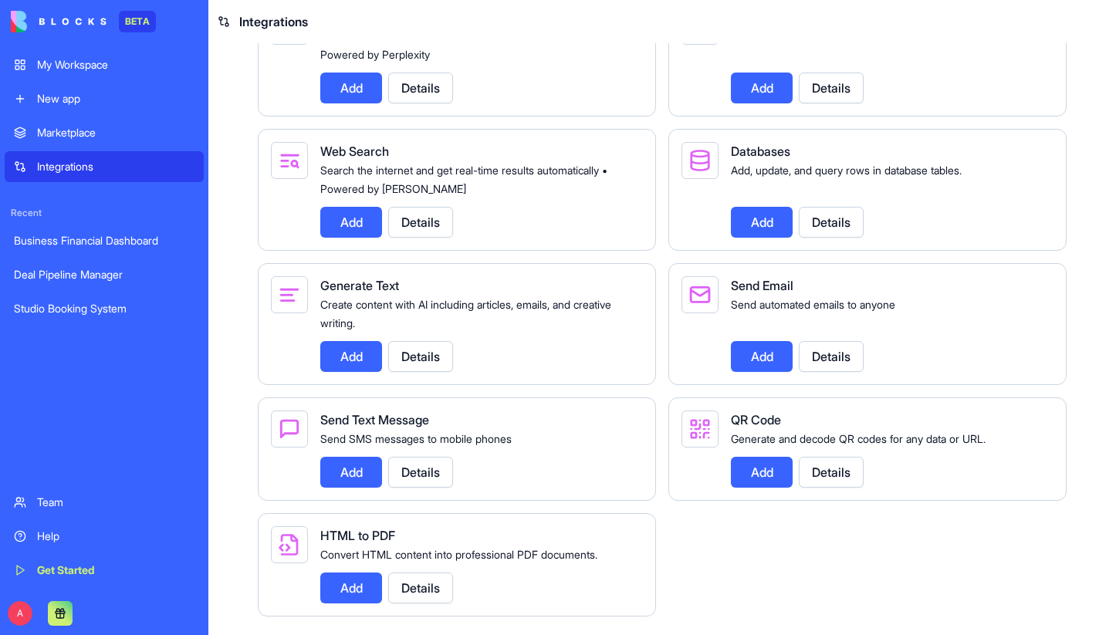
scroll to position [1937, 0]
click at [182, 339] on div "Marketplace Integrations Recent Business Financial Dashboard Deal Pipeline Mana…" at bounding box center [104, 300] width 199 height 366
click at [116, 70] on div "My Workspace" at bounding box center [115, 64] width 157 height 15
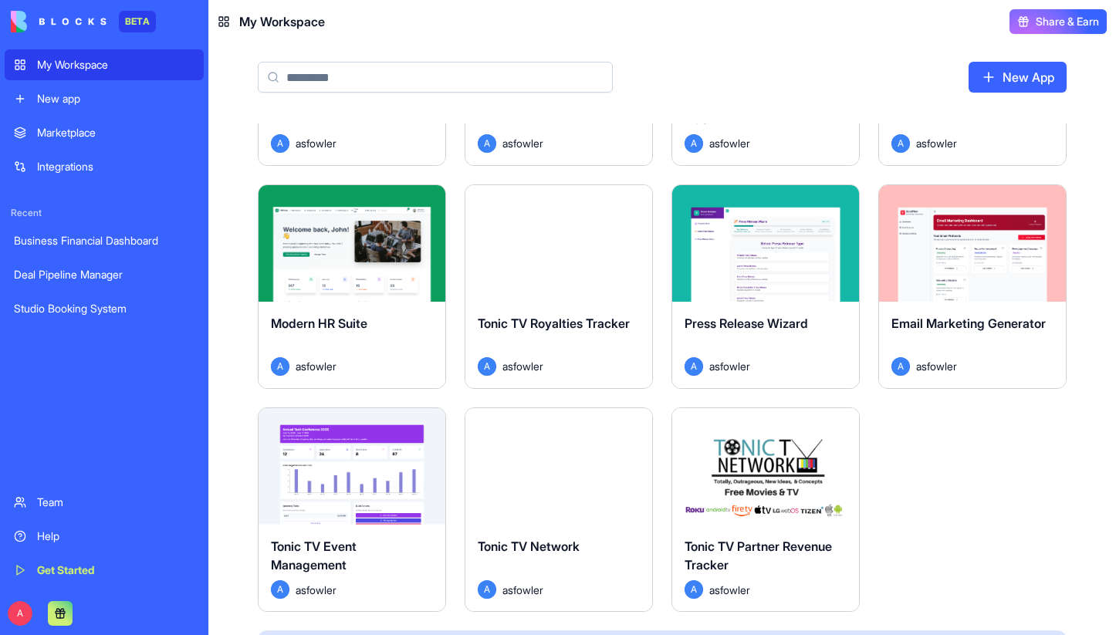
scroll to position [406, 0]
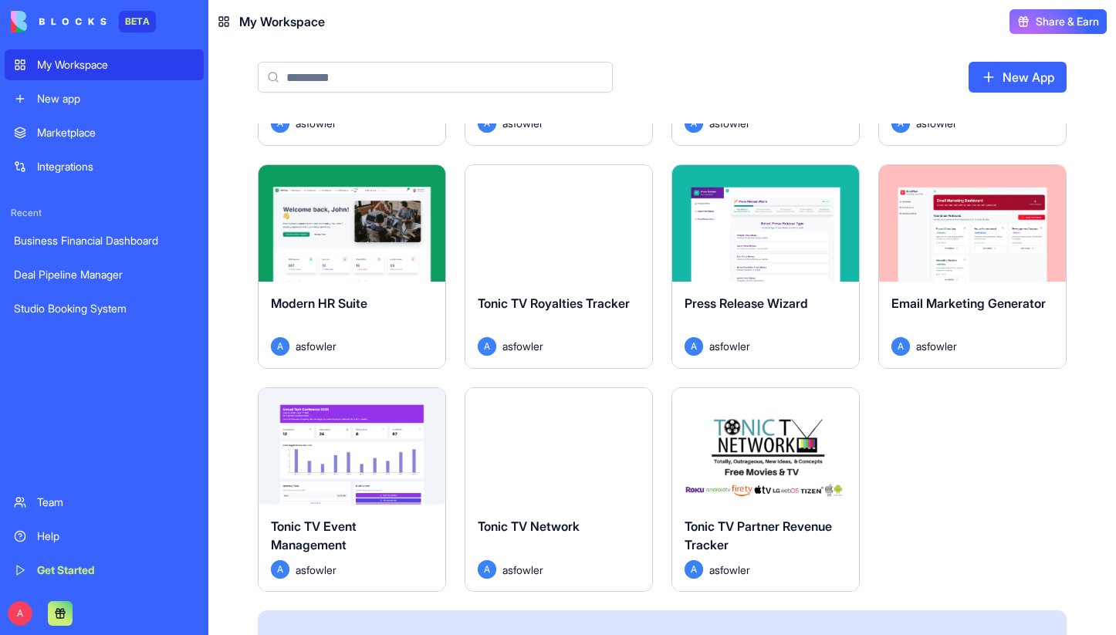
click at [532, 447] on button "Launch" at bounding box center [559, 446] width 116 height 31
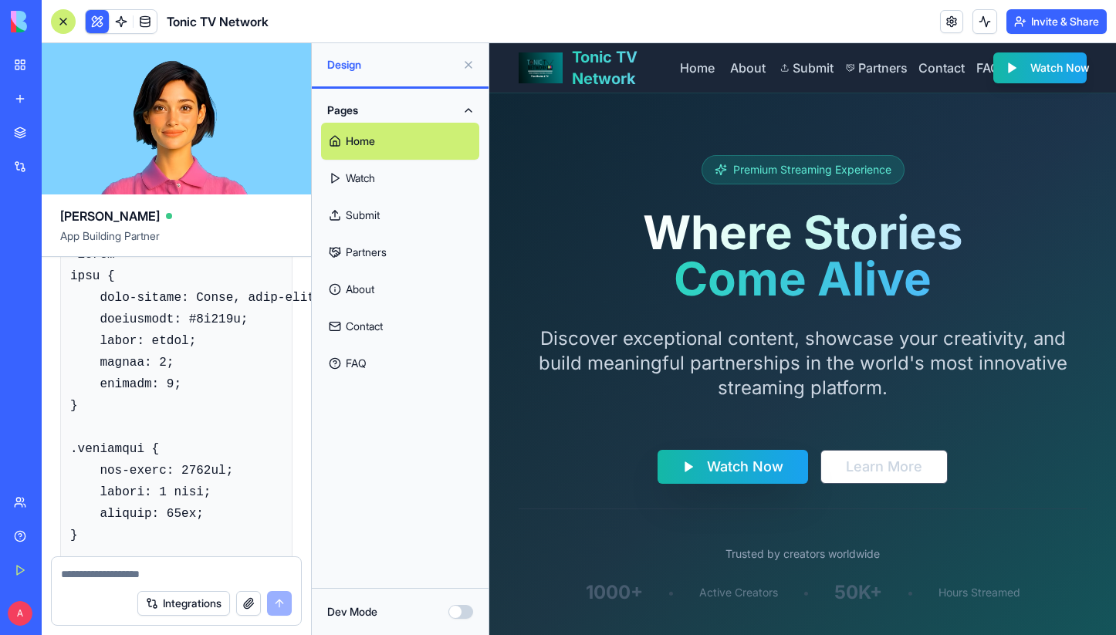
scroll to position [44253, 0]
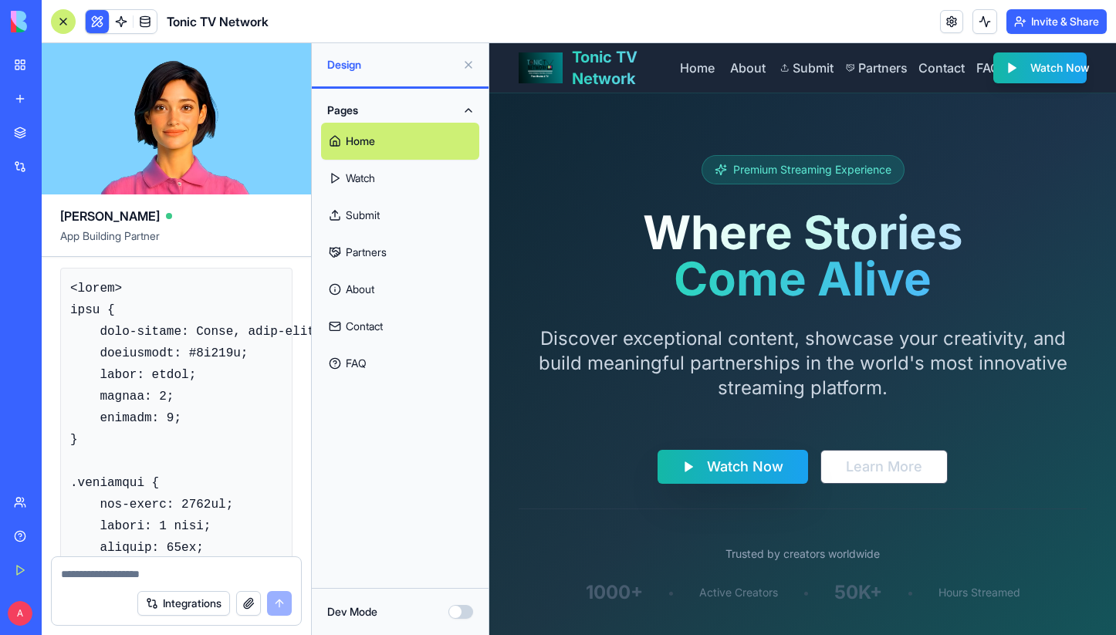
drag, startPoint x: 72, startPoint y: 317, endPoint x: 245, endPoint y: 311, distance: 173.7
copy code "<style> body { font-family: Arial, sans-serif; background: #0f172a; color: whit…"
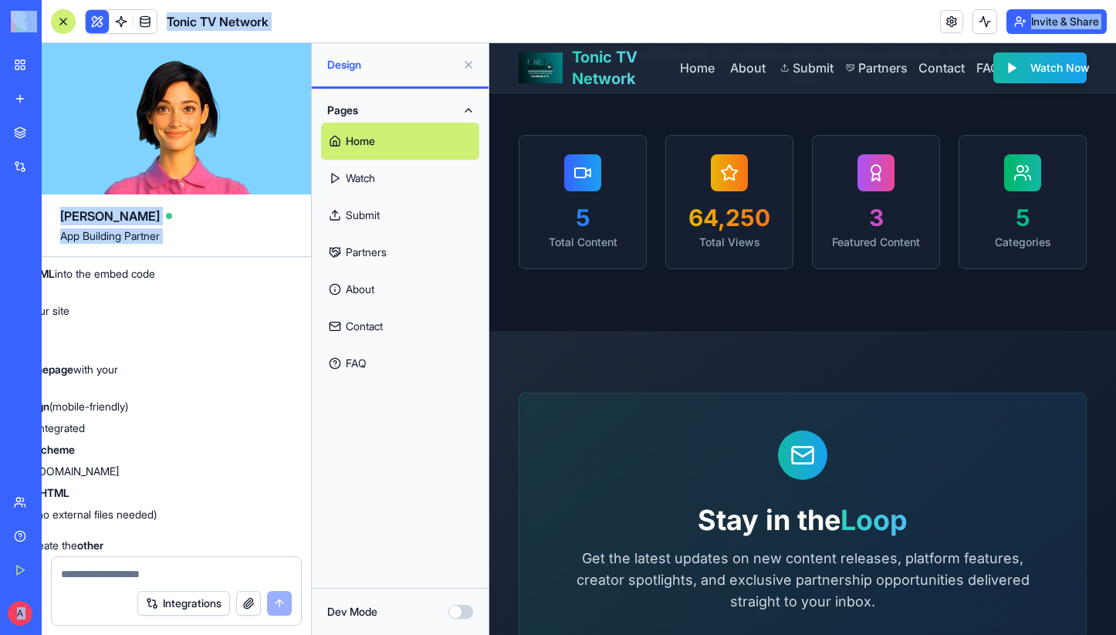
scroll to position [18709, 0]
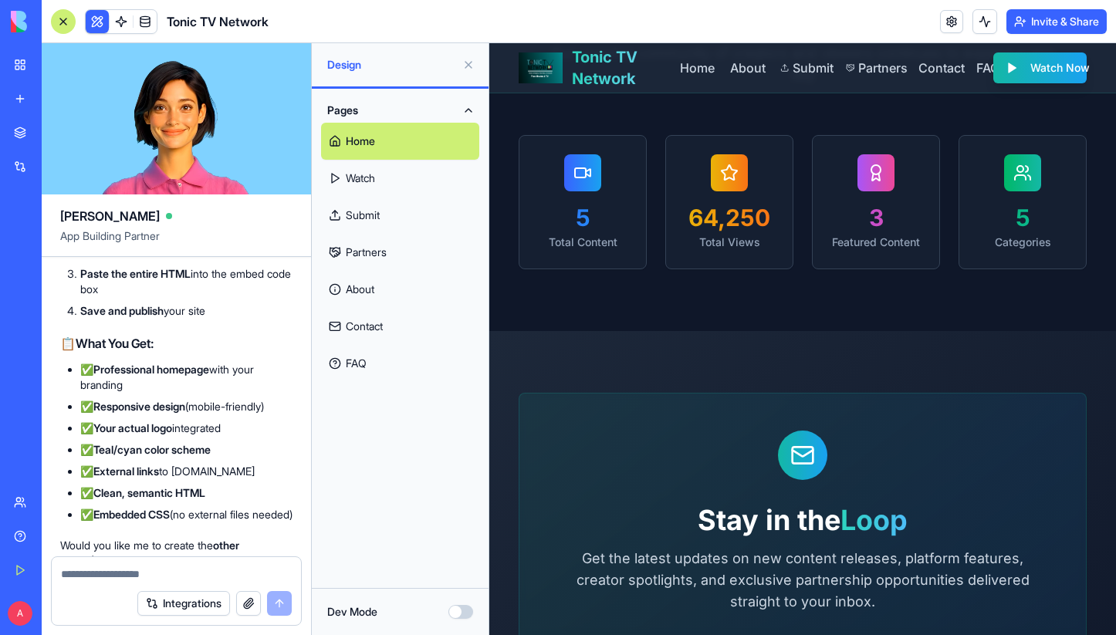
drag, startPoint x: 62, startPoint y: 348, endPoint x: 109, endPoint y: 306, distance: 62.9
copy div "<!DOCTYPE html> <html lang="en"> <head> <meta charset="UTF-8"> <meta name="view…"
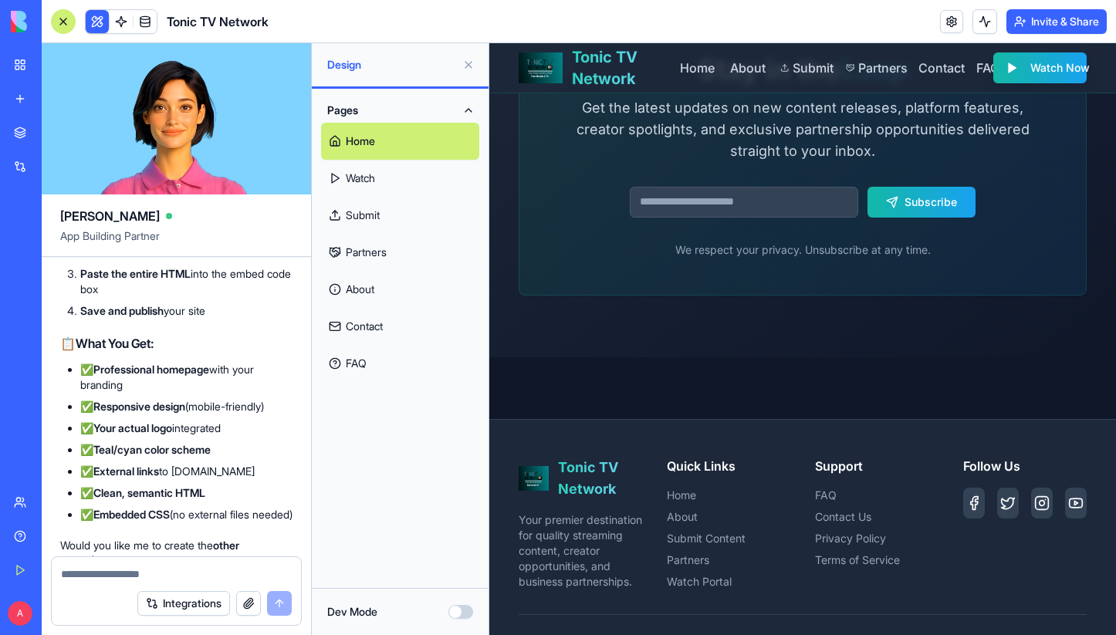
scroll to position [2298, 0]
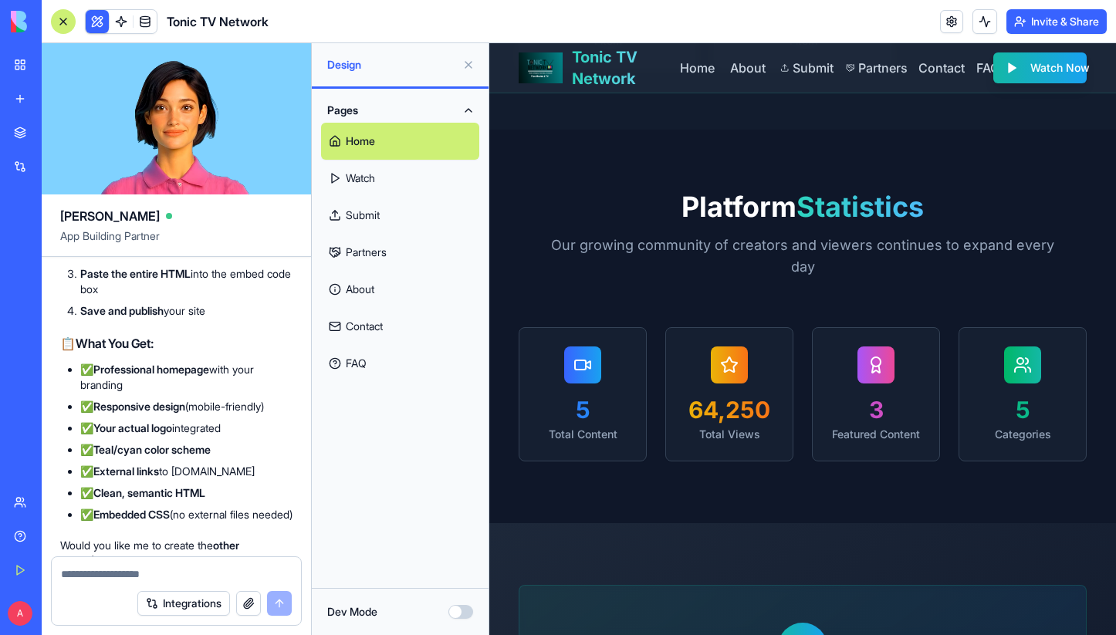
click at [57, 65] on div "My Workspace" at bounding box center [47, 64] width 20 height 15
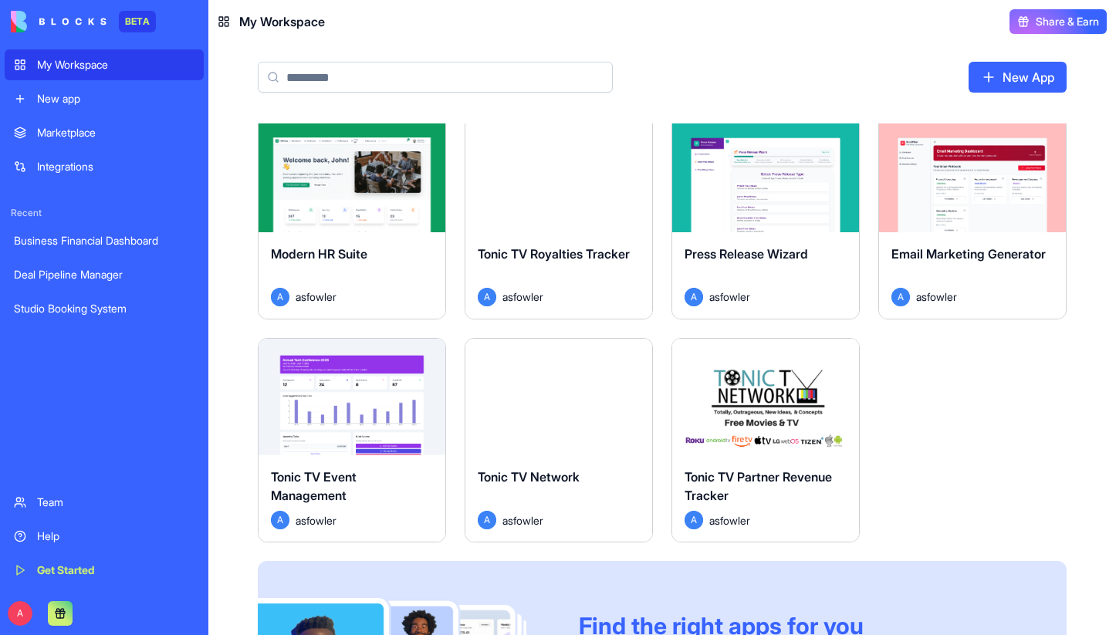
scroll to position [494, 0]
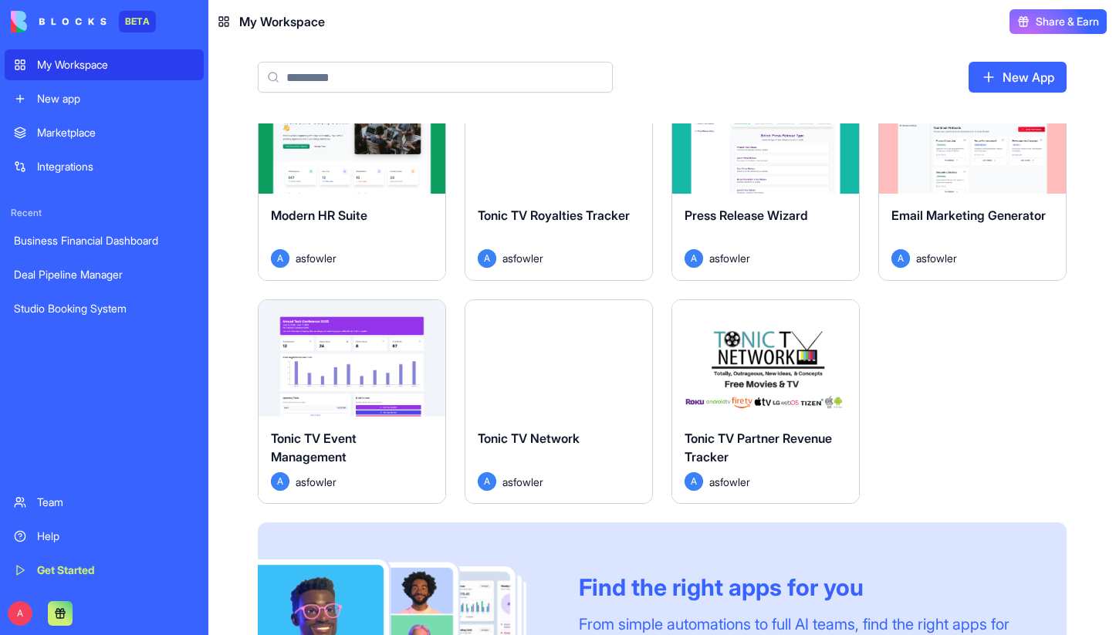
click at [369, 360] on button "Launch" at bounding box center [352, 358] width 116 height 31
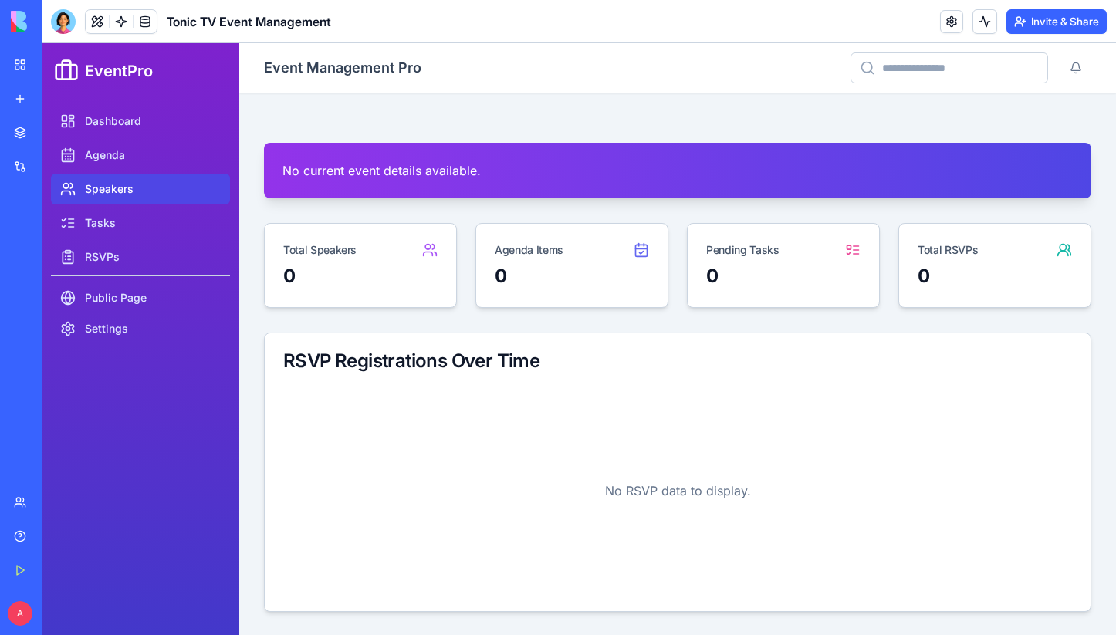
click at [110, 186] on link "Speakers" at bounding box center [140, 189] width 179 height 31
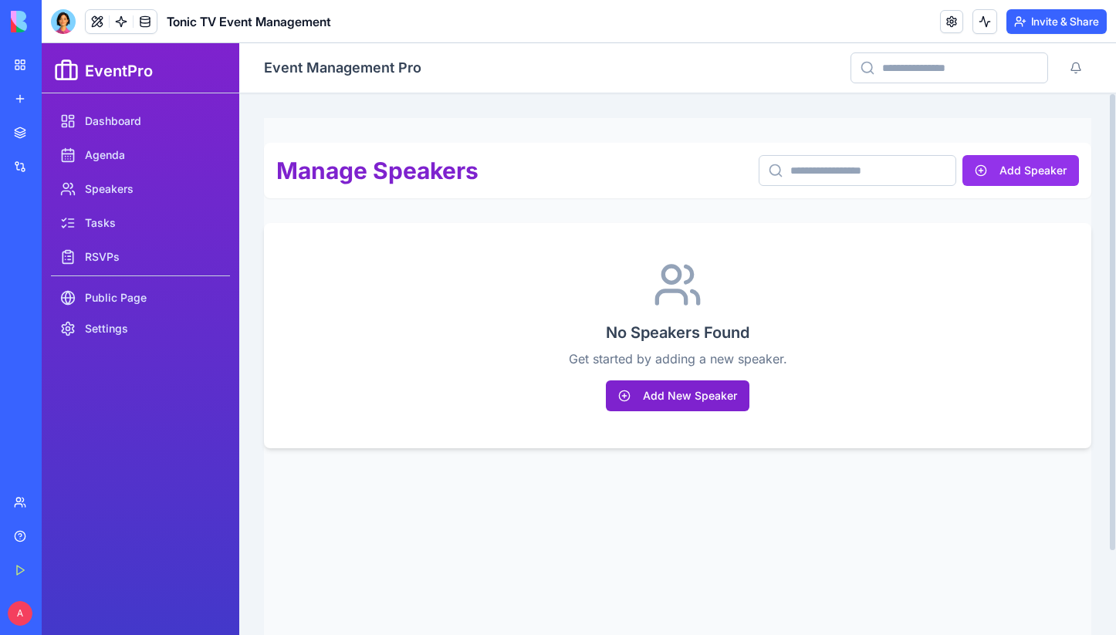
click at [662, 390] on button "Add New Speaker" at bounding box center [678, 395] width 144 height 31
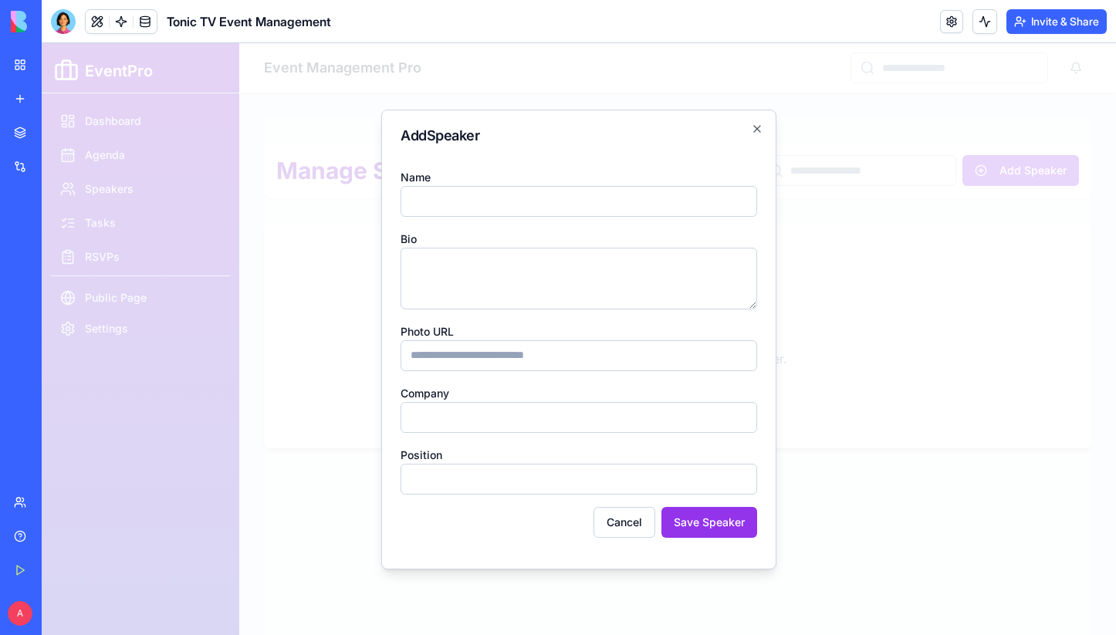
click at [554, 347] on input "Photo URL" at bounding box center [578, 355] width 356 height 31
click at [29, 225] on div "Recent Business Financial Dashboard Deal Pipeline Manager Studio Booking System" at bounding box center [21, 265] width 32 height 117
click at [66, 73] on link "My Workspace" at bounding box center [36, 64] width 62 height 31
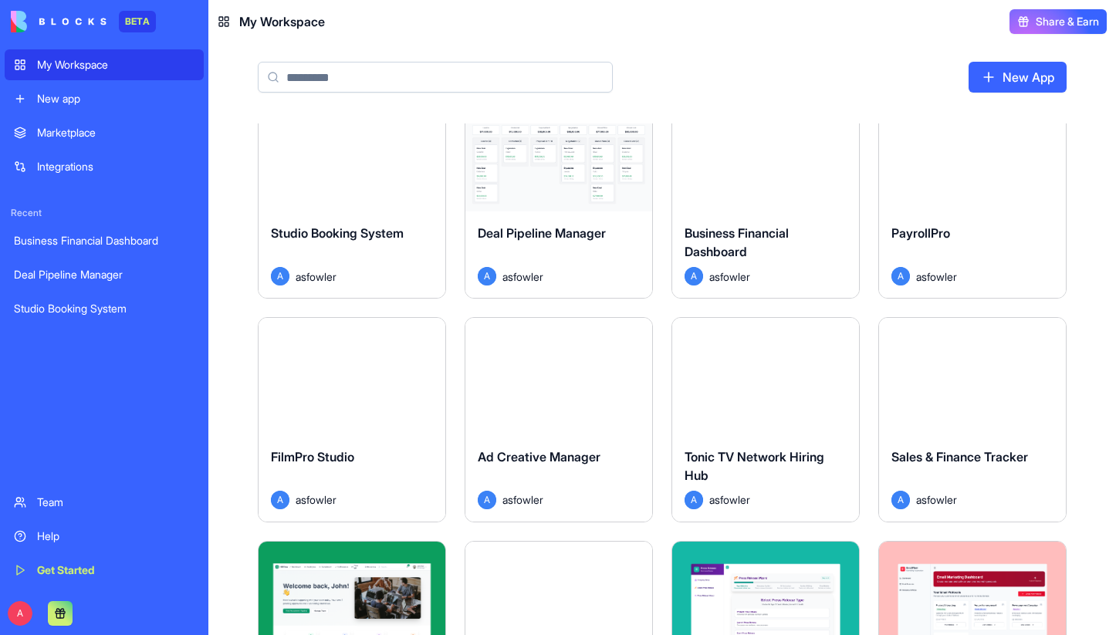
scroll to position [35, 0]
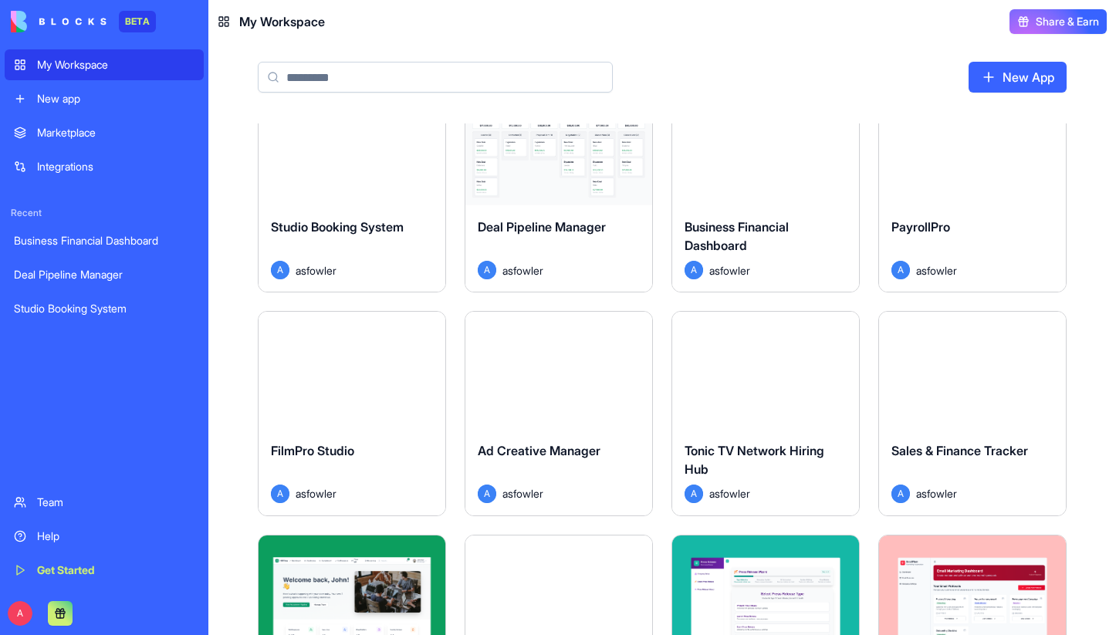
click at [575, 371] on button "Launch" at bounding box center [559, 370] width 116 height 31
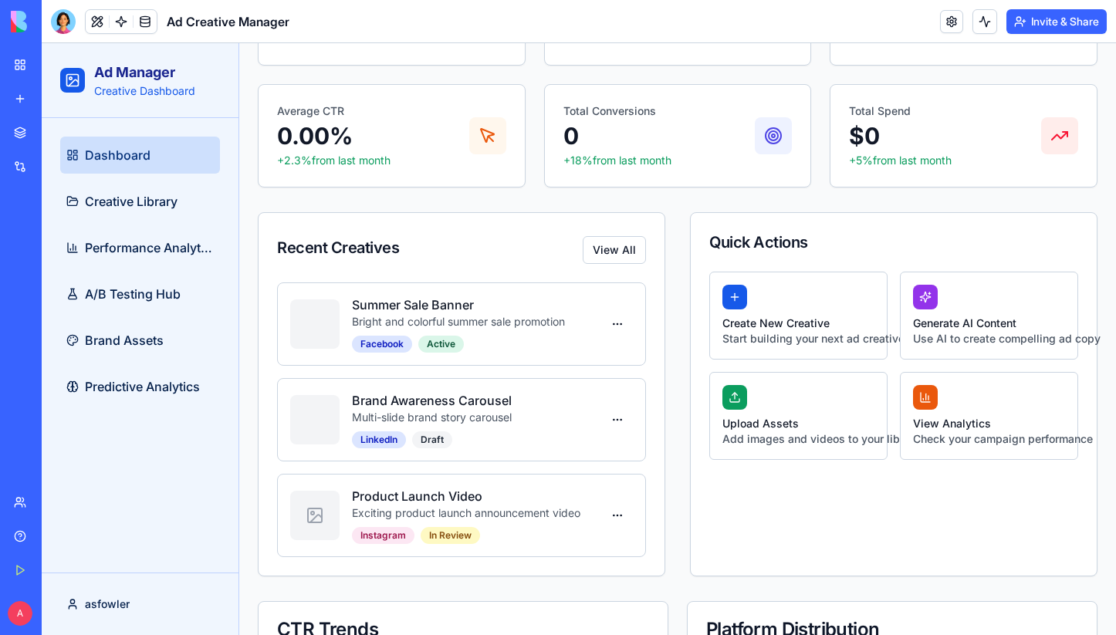
scroll to position [292, 0]
click at [798, 297] on button "Create New Creative Start building your next ad creative" at bounding box center [798, 315] width 178 height 88
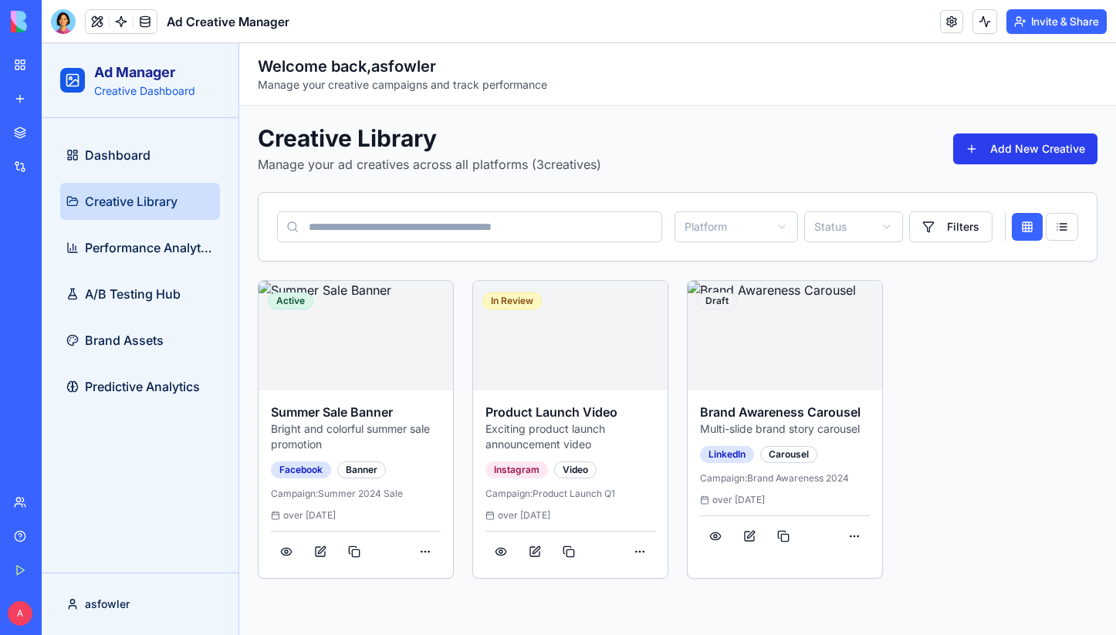
click at [1015, 150] on button "Add New Creative" at bounding box center [1025, 148] width 144 height 31
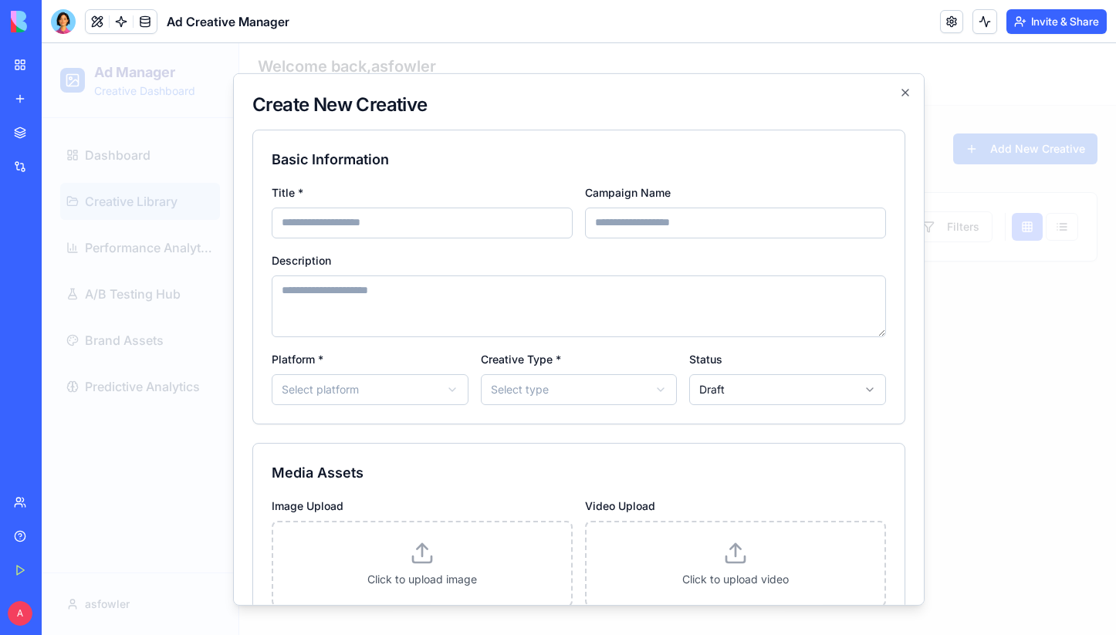
click at [437, 291] on textarea "Description" at bounding box center [579, 306] width 614 height 62
click at [437, 378] on body "**********" at bounding box center [579, 339] width 1074 height 592
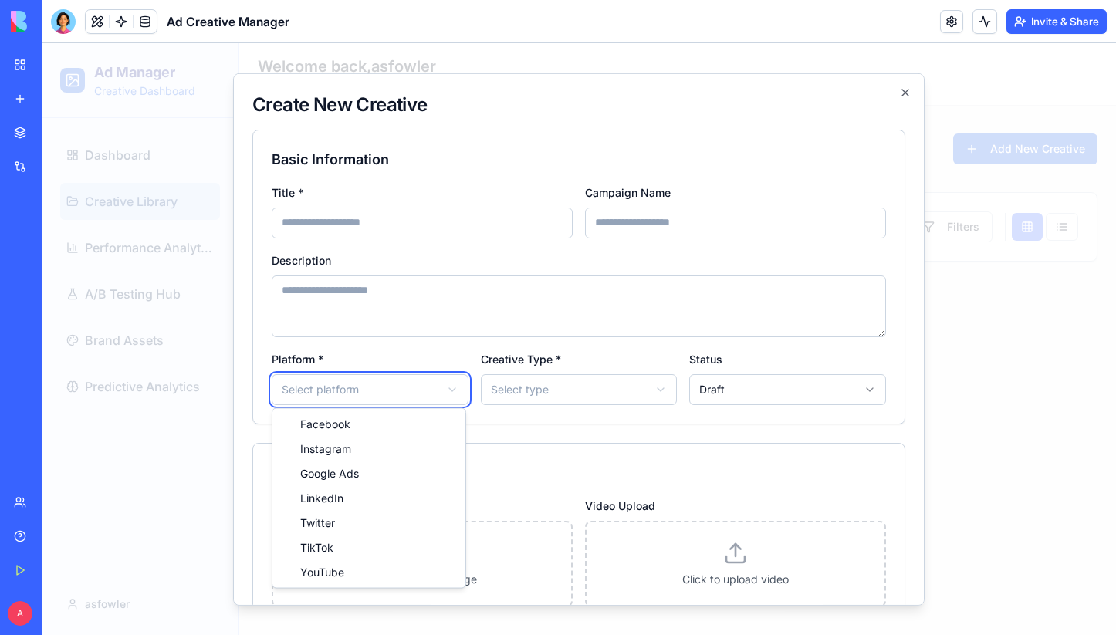
click at [422, 388] on body "**********" at bounding box center [579, 339] width 1074 height 592
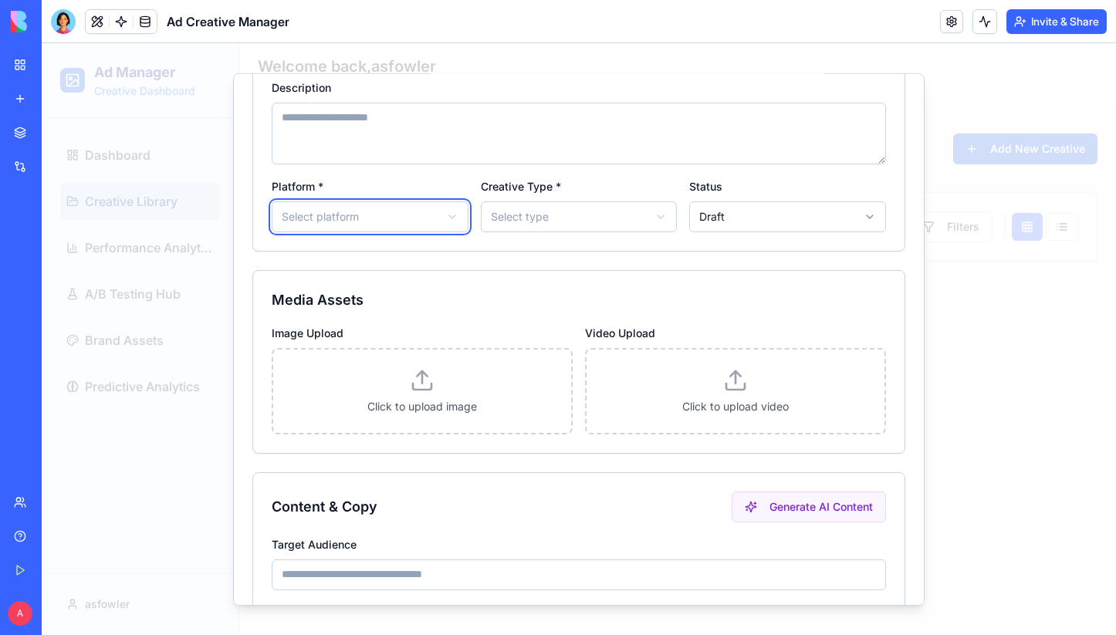
scroll to position [171, 0]
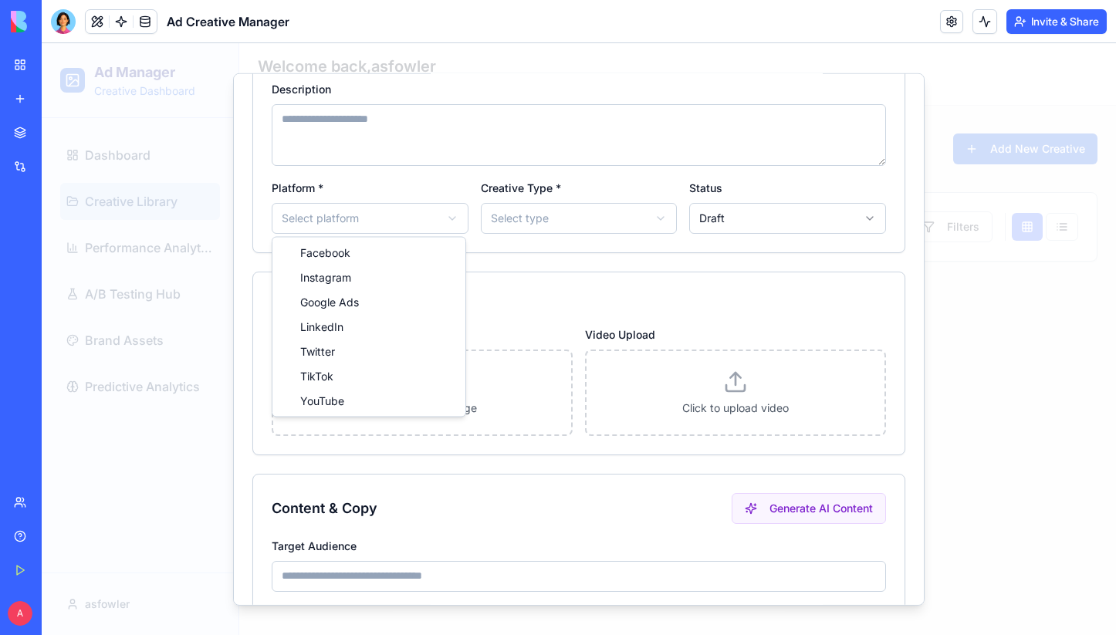
click at [421, 219] on body "**********" at bounding box center [579, 339] width 1074 height 592
click at [547, 260] on body "**********" at bounding box center [579, 339] width 1074 height 592
click at [545, 215] on body "**********" at bounding box center [579, 339] width 1074 height 592
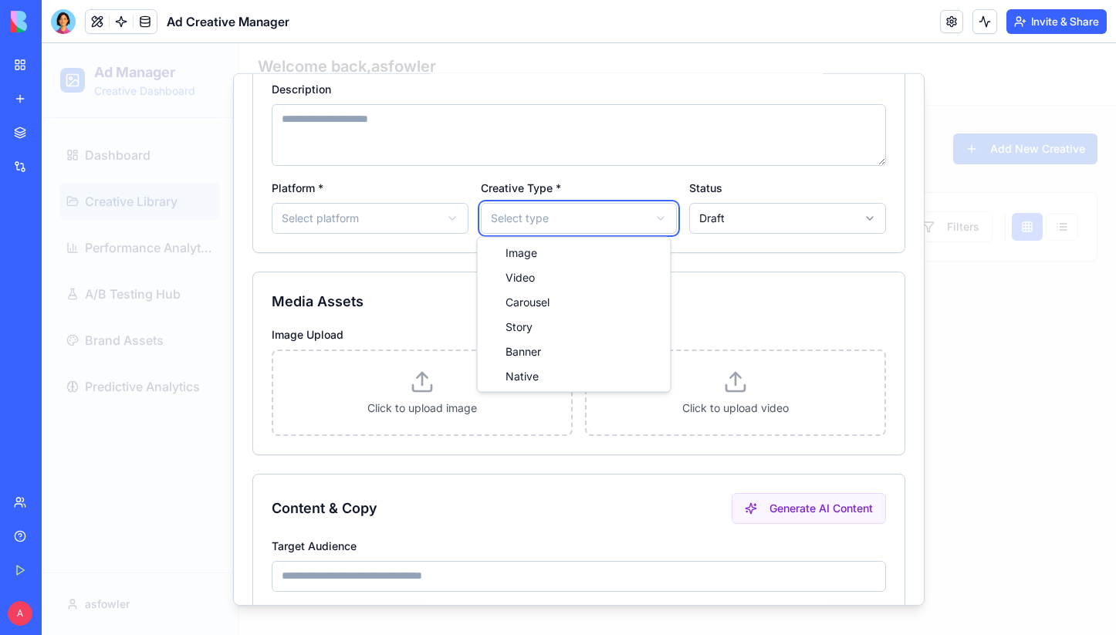
click at [716, 226] on body "**********" at bounding box center [579, 339] width 1074 height 592
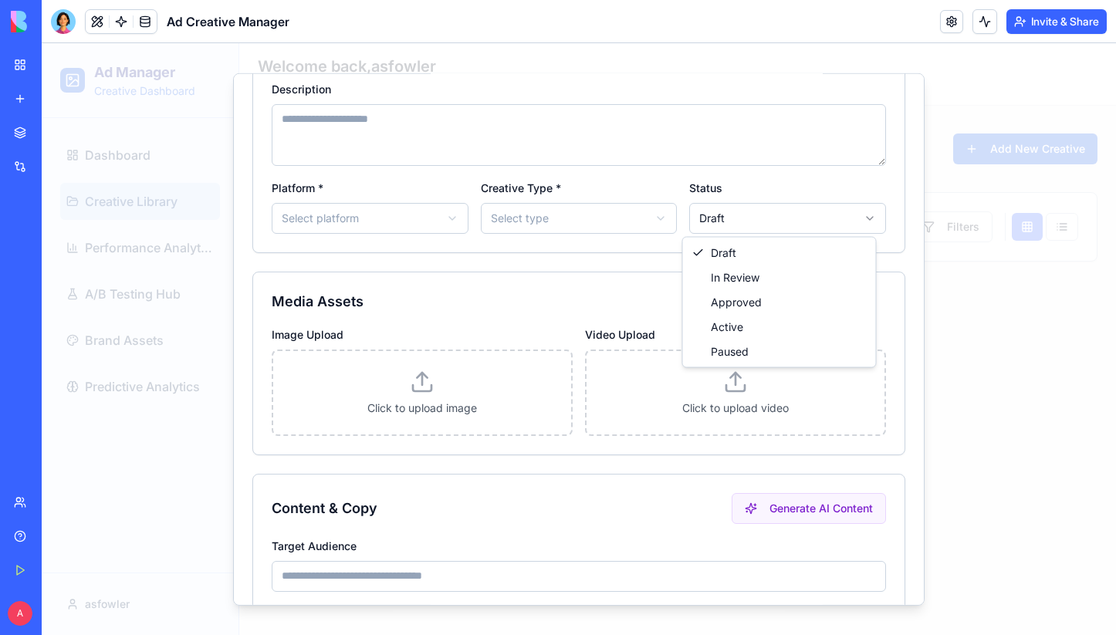
click at [716, 226] on body "**********" at bounding box center [579, 339] width 1074 height 592
click at [359, 204] on body "**********" at bounding box center [579, 339] width 1074 height 592
click at [180, 88] on div at bounding box center [579, 339] width 1074 height 592
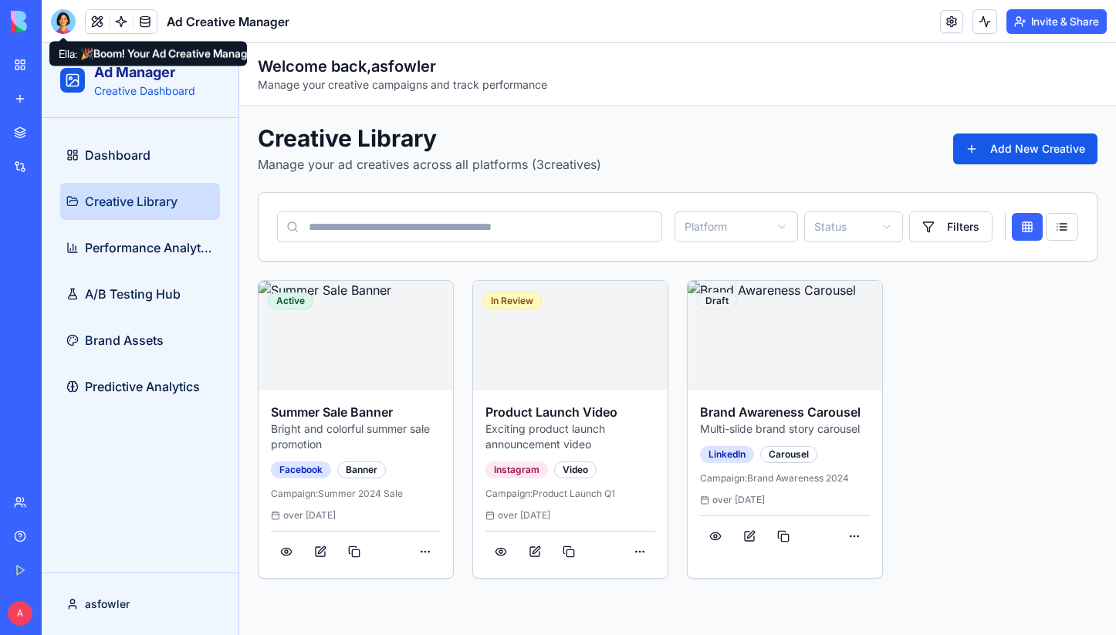
click at [66, 25] on div at bounding box center [63, 21] width 25 height 25
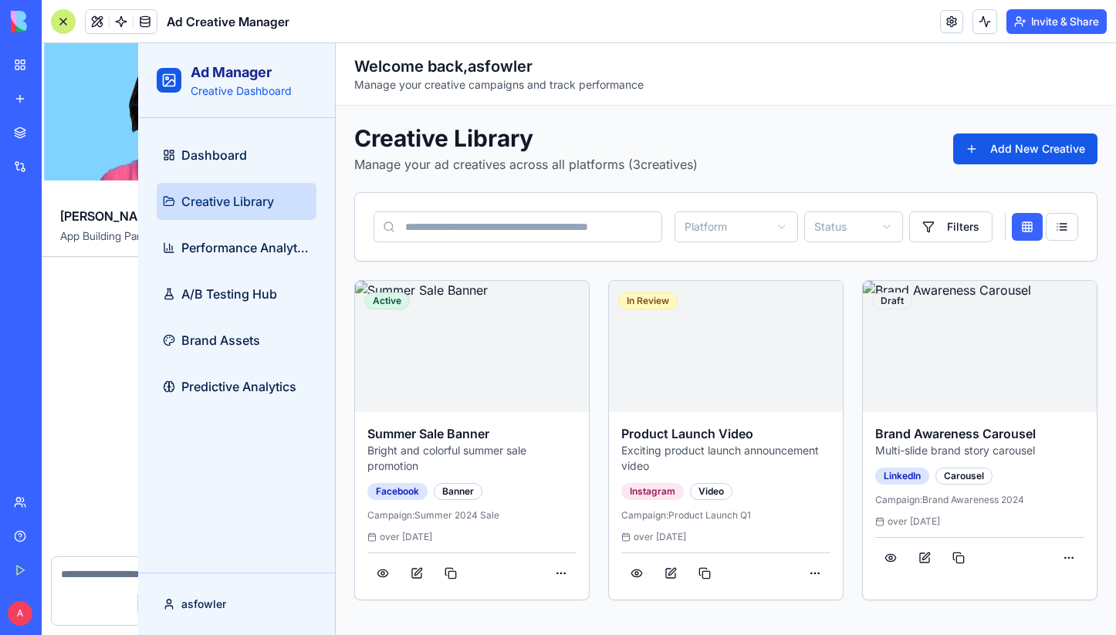
scroll to position [1691, 0]
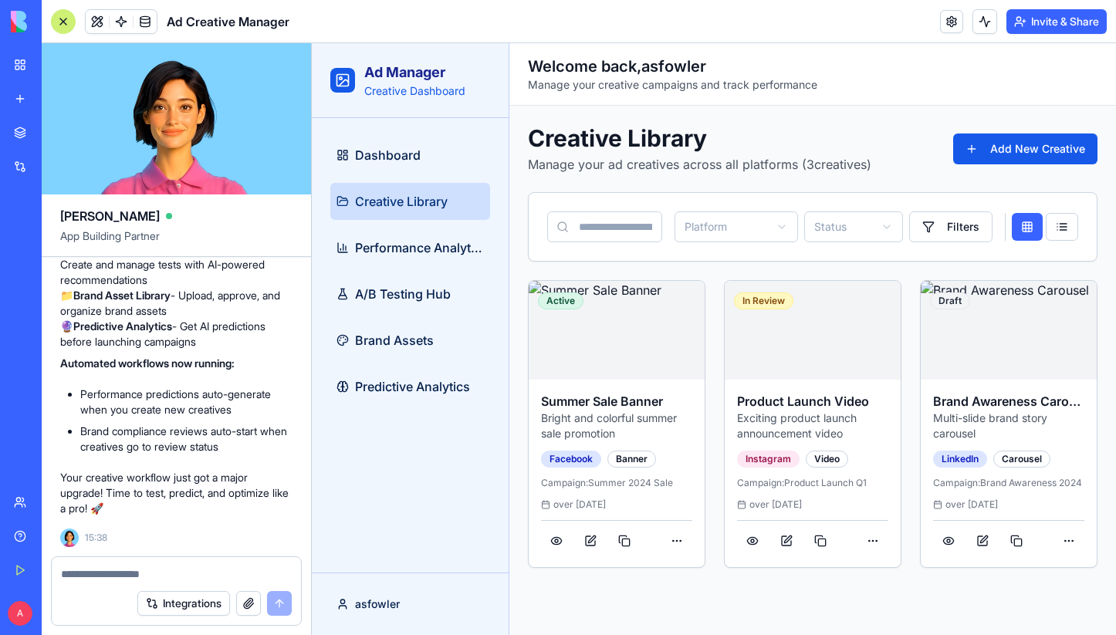
click at [777, 232] on html "Ad Manager Creative Dashboard Dashboard Creative Library Performance Analytics …" at bounding box center [714, 339] width 804 height 592
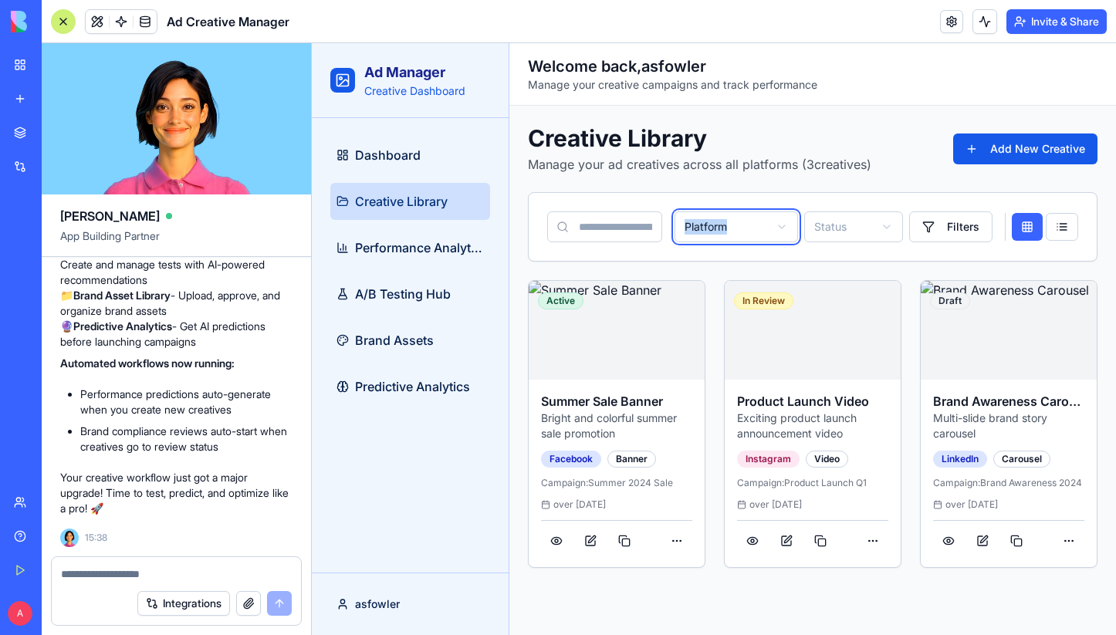
drag, startPoint x: 753, startPoint y: 228, endPoint x: 682, endPoint y: 219, distance: 71.6
click at [682, 219] on html "Ad Manager Creative Dashboard Dashboard Creative Library Performance Analytics …" at bounding box center [714, 339] width 804 height 592
copy span "Platform"
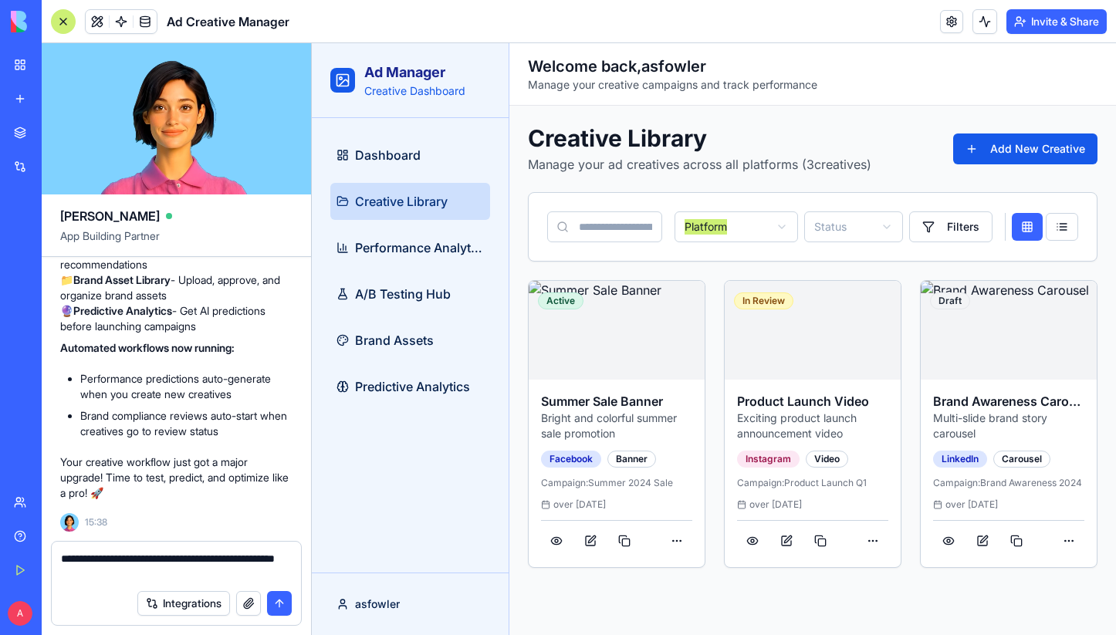
type textarea "**********"
click at [283, 606] on button "submit" at bounding box center [279, 603] width 25 height 25
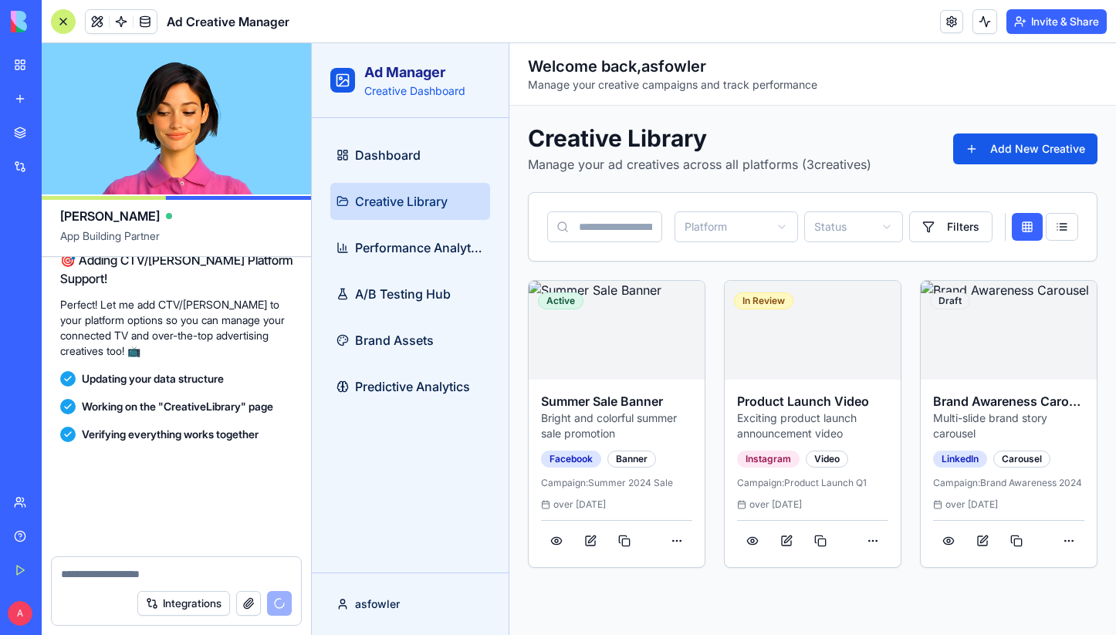
scroll to position [2305, 0]
